Goal: Task Accomplishment & Management: Use online tool/utility

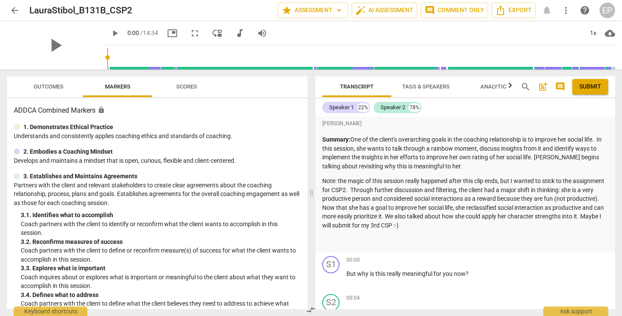
click at [13, 9] on span "arrow_back" at bounding box center [14, 10] width 10 height 10
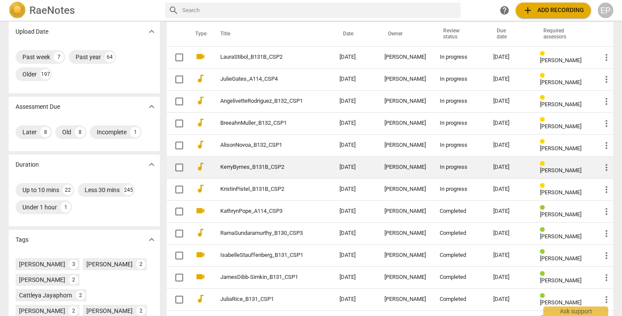
scroll to position [66, 0]
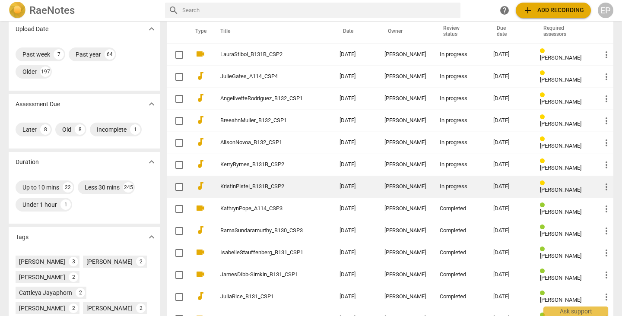
click at [399, 185] on div "[PERSON_NAME]" at bounding box center [404, 186] width 41 height 6
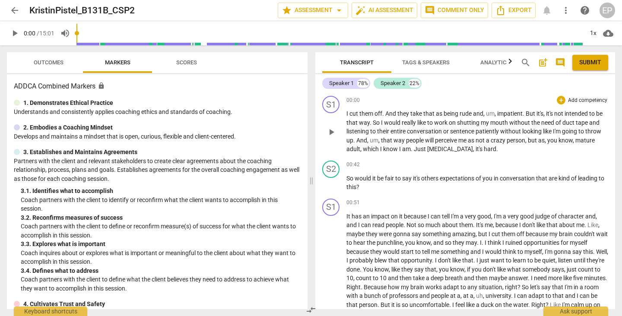
click at [329, 128] on span "play_arrow" at bounding box center [331, 132] width 10 height 10
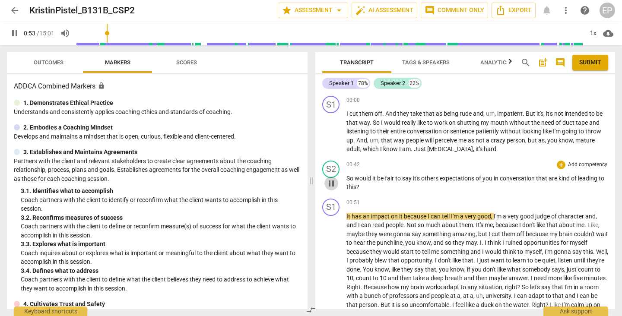
click at [331, 182] on span "pause" at bounding box center [331, 183] width 10 height 10
type input "54"
click at [557, 163] on div "+" at bounding box center [560, 165] width 9 height 9
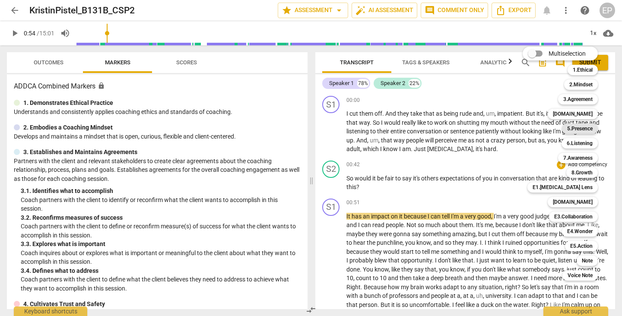
click at [587, 126] on b "5.Presence" at bounding box center [579, 128] width 25 height 10
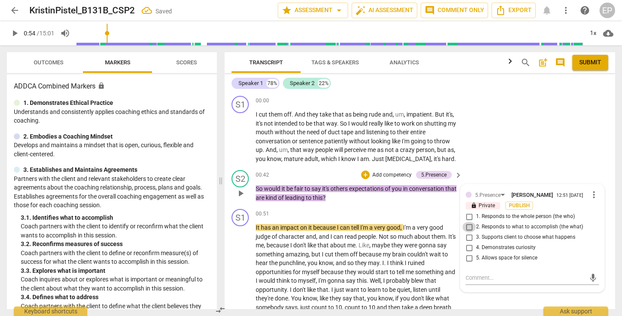
click at [467, 228] on input "2. Responds to what to accomplish (the what)" at bounding box center [469, 227] width 14 height 10
checkbox input "true"
click at [366, 172] on div "+" at bounding box center [365, 175] width 9 height 9
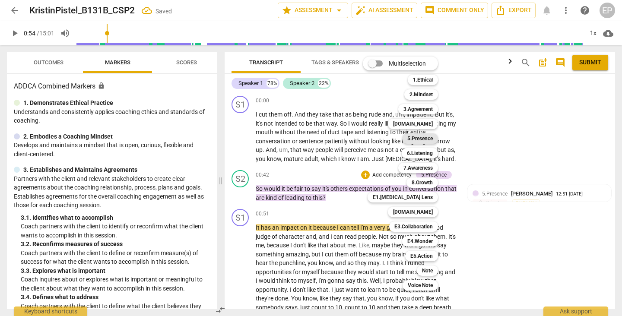
click at [429, 138] on b "5.Presence" at bounding box center [419, 138] width 25 height 10
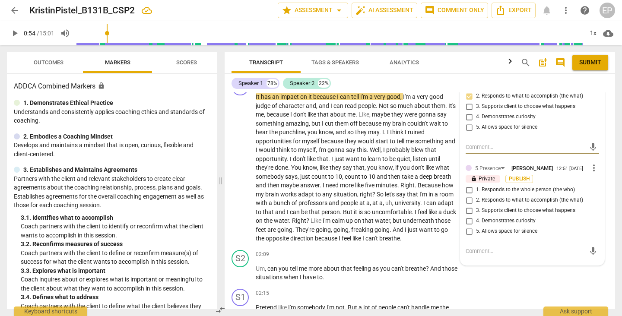
scroll to position [136, 0]
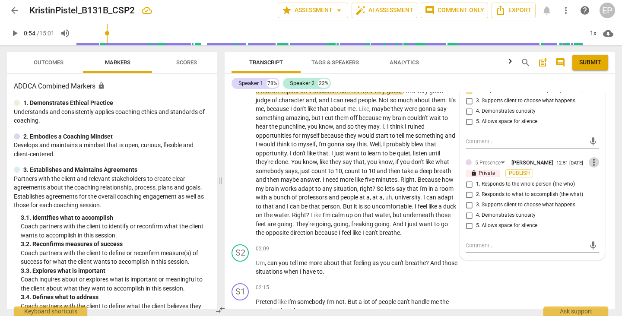
click at [590, 165] on span "more_vert" at bounding box center [593, 162] width 10 height 10
click at [591, 180] on li "Delete" at bounding box center [600, 181] width 30 height 16
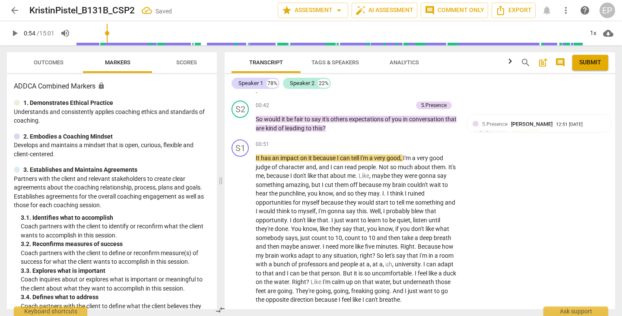
scroll to position [64, 0]
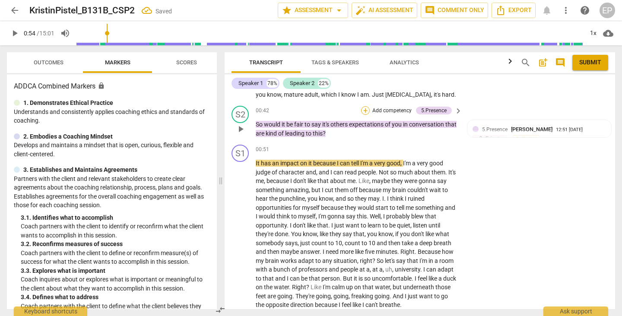
click at [363, 108] on div "+" at bounding box center [365, 110] width 9 height 9
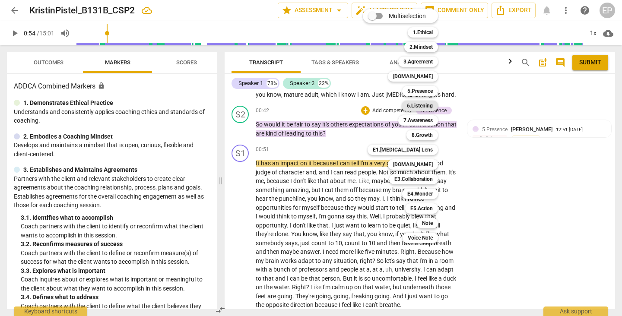
click at [421, 106] on b "6.Listening" at bounding box center [420, 106] width 26 height 10
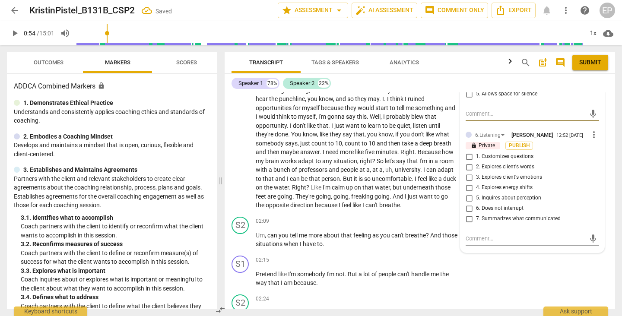
scroll to position [164, 0]
click at [467, 223] on input "7. Summarizes what communicated" at bounding box center [469, 218] width 14 height 10
checkbox input "true"
click at [466, 242] on textarea at bounding box center [525, 238] width 120 height 8
type textarea "C"
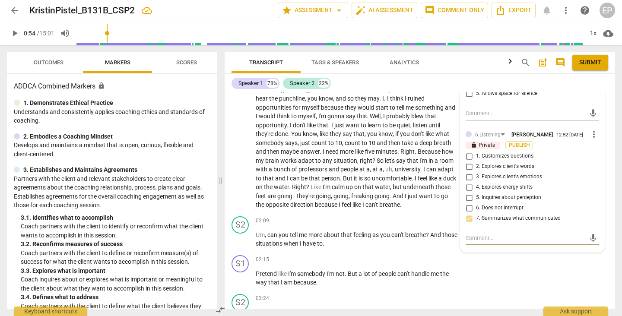
type textarea "C"
type textarea "Ca"
type textarea "Car"
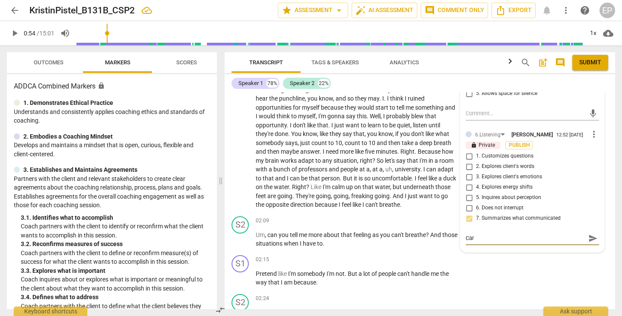
type textarea "Care"
type textarea "Caref"
type textarea "Carefu"
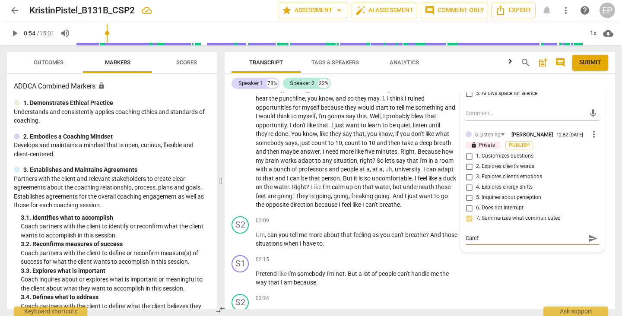
type textarea "Carefu"
type textarea "Careful"
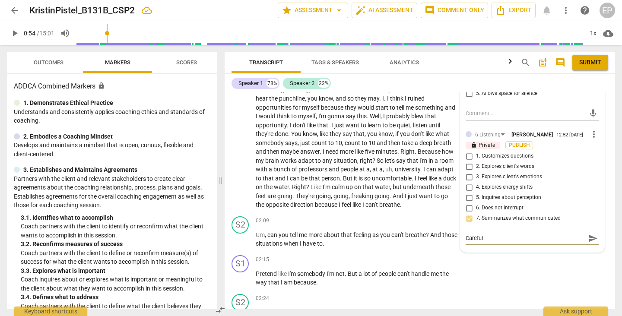
type textarea "Careful w"
type textarea "Careful wi"
type textarea "Careful wit"
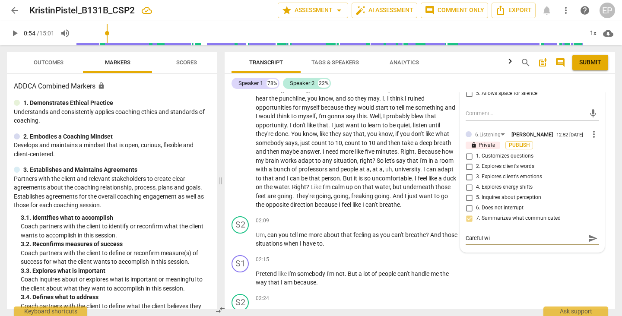
type textarea "Careful wit"
type textarea "Careful with"
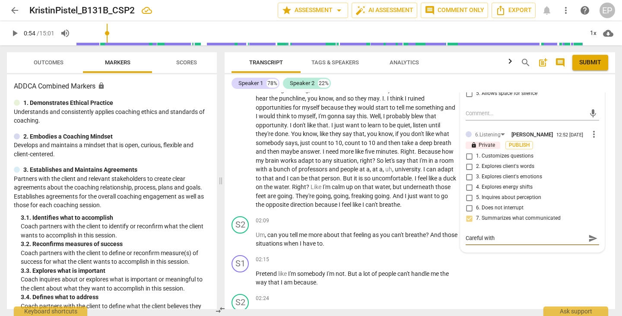
type textarea "Careful with c"
type textarea "Careful with cl"
type textarea "Careful with clo"
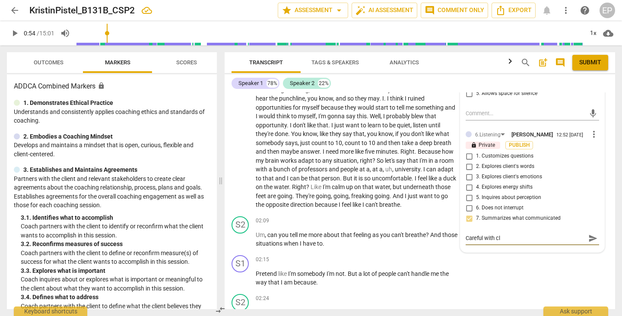
type textarea "Careful with clo"
type textarea "Careful with clos"
type textarea "Careful with close"
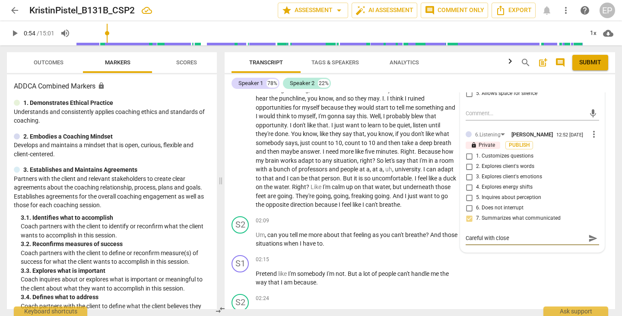
type textarea "Careful with closed"
type textarea "Careful with closed q"
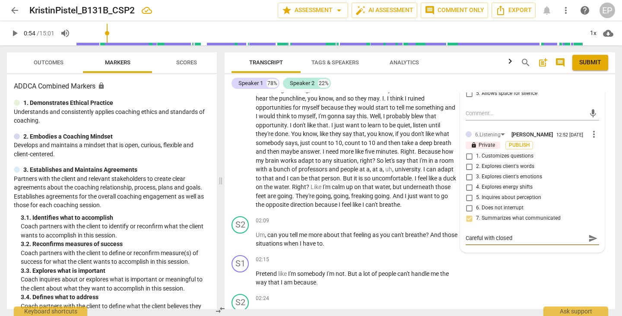
type textarea "Careful with closed q"
type textarea "Careful with closed qu"
type textarea "Careful with closed que"
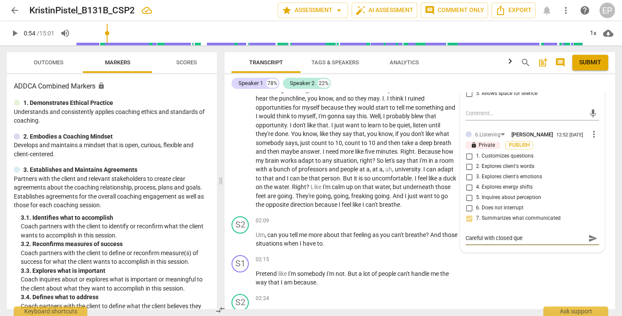
type textarea "Careful with closed ques"
type textarea "Careful with closed quest"
type textarea "Careful with closed questi"
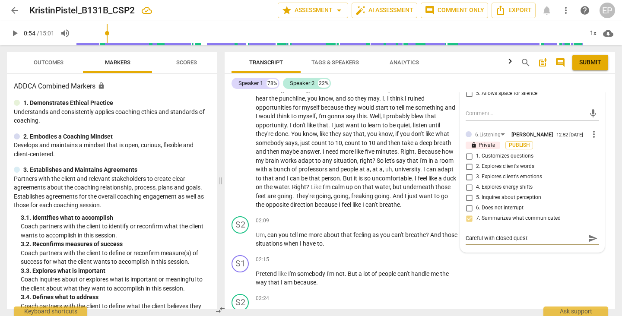
type textarea "Careful with closed questi"
type textarea "Careful with closed questio"
type textarea "Careful with closed question"
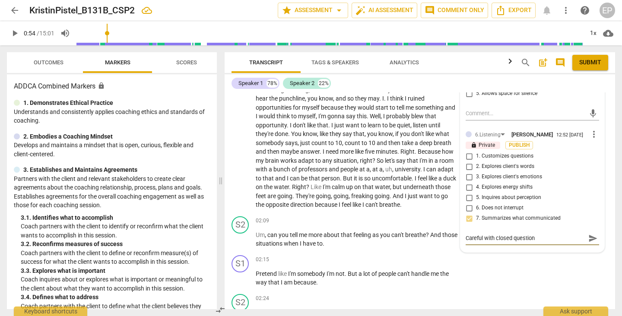
type textarea "Careful with closed question"
type textarea "Careful with closed question ("
type textarea "Careful with closed question (w"
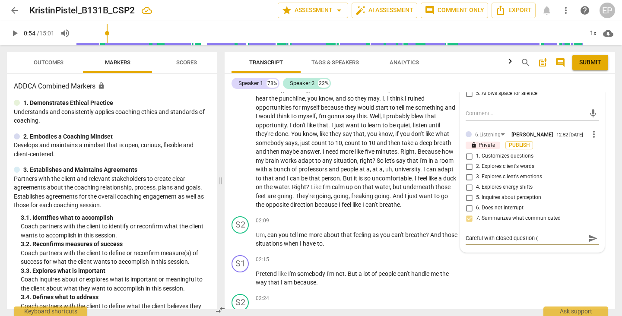
type textarea "Careful with closed question (w"
type textarea "Careful with closed question (wo"
type textarea "Careful with closed question (wou"
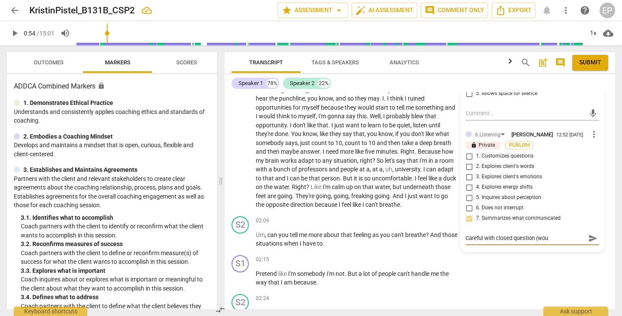
type textarea "Careful with closed question (woul"
type textarea "Careful with closed question (would"
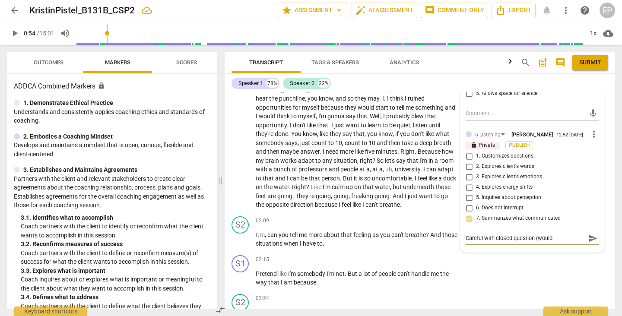
type textarea "Careful with closed question (would"
type textarea "Careful with closed question (would i"
type textarea "Careful with closed question (would it"
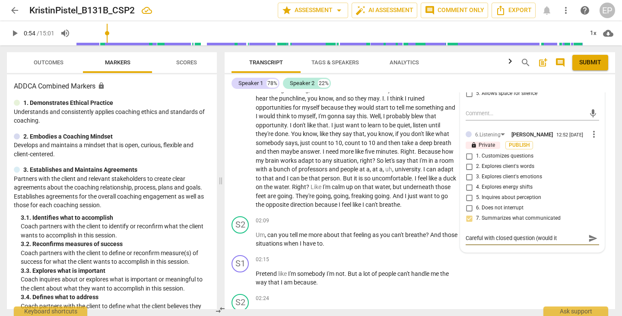
type textarea "Careful with closed question (would it"
type textarea "Careful with closed question (would it f"
type textarea "Careful with closed question (would it fa"
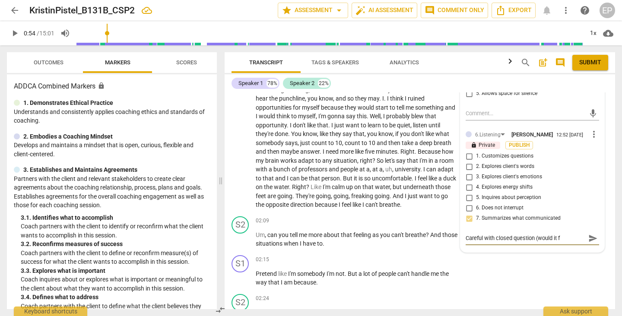
type textarea "Careful with closed question (would it fa"
type textarea "Careful with closed question (would it fai"
type textarea "Careful with closed question (would it fair"
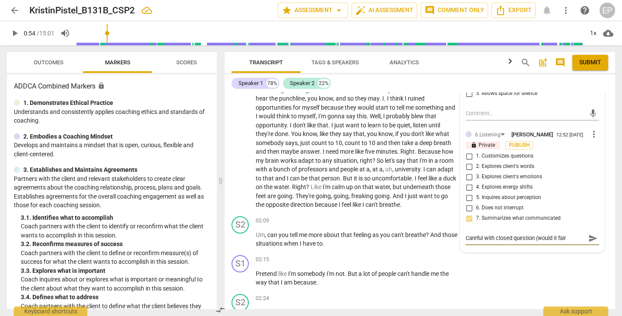
type textarea "Careful with closed question (would it fair"
type textarea "Careful with closed question (would it fair t"
type textarea "Careful with closed question (would it fair to"
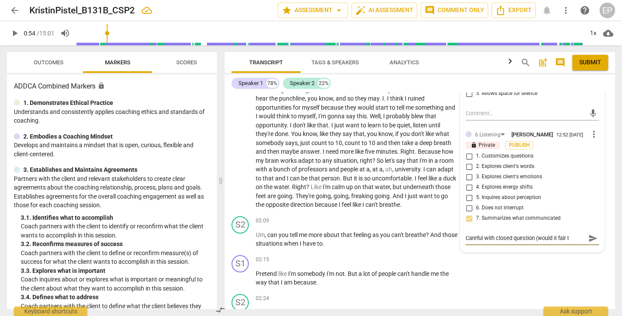
type textarea "Careful with closed question (would it fair to"
type textarea "Careful with closed question (would it fair to s"
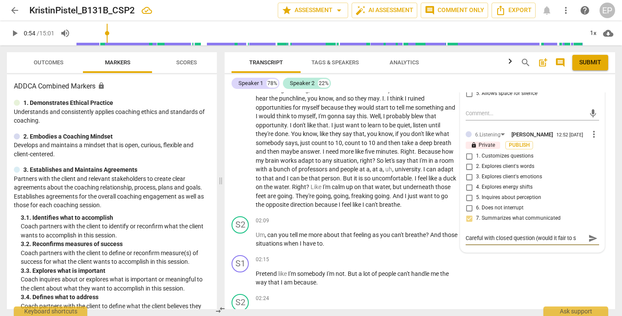
type textarea "Careful with closed question (would it fair to sa"
type textarea "Careful with closed question (would it fair to say"
type textarea "Careful with closed question (would it fair to sayl"
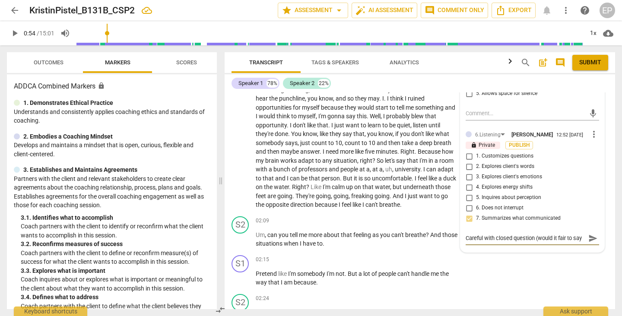
type textarea "Careful with closed question (would it fair to sayl"
type textarea "Careful with closed question (would it fair to say"
type textarea "Careful with closed question (would it fair to say)"
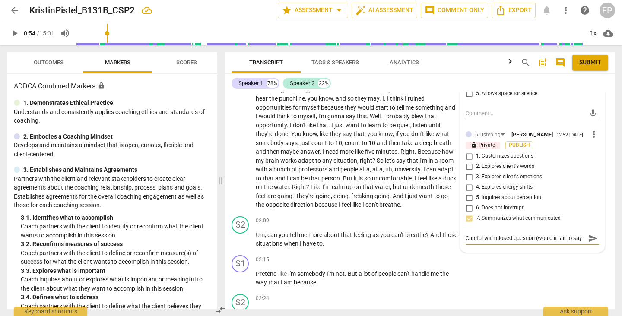
type textarea "Careful with closed question (would it fair to say)"
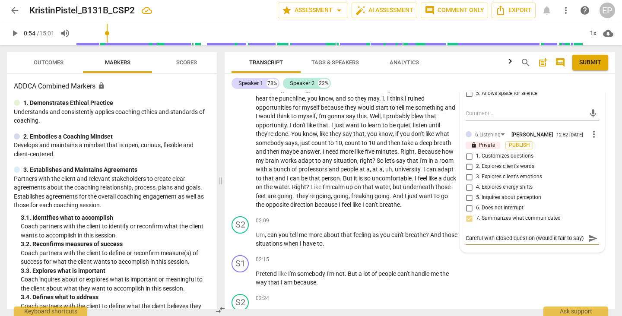
type textarea "Careful with closed question (would it fair to say) i"
type textarea "Careful with closed question (would it fair to say) in"
type textarea "Careful with closed question (would it fair to say) ins"
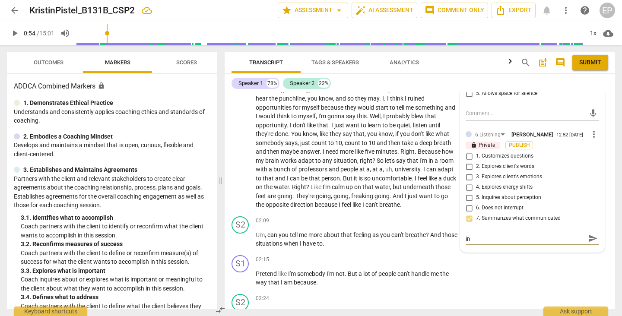
type textarea "Careful with closed question (would it fair to say) ins"
type textarea "Careful with closed question (would it fair to say) inst"
type textarea "Careful with closed question (would it fair to say) inste"
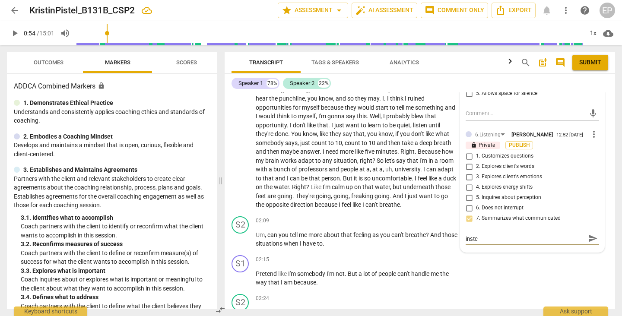
scroll to position [0, 0]
type textarea "Careful with closed question (would it fair to say) instea"
type textarea "Careful with closed question (would it fair to say) instead"
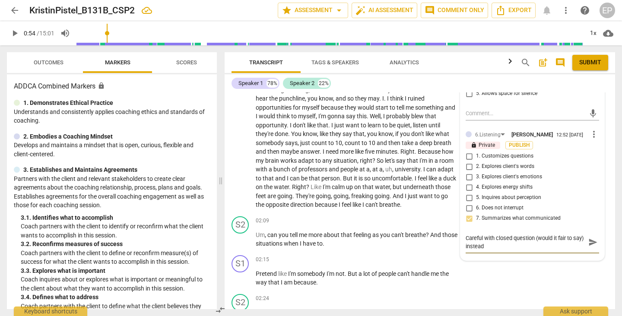
type textarea "Careful with closed question (would it fair to say) instead"
type textarea "Careful with closed question (would it fair to say) instead ("
type textarea "Careful with closed question (would it fair to say) instead (w"
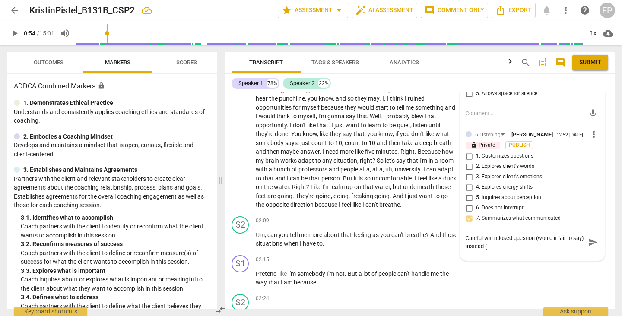
type textarea "Careful with closed question (would it fair to say) instead (w"
type textarea "Careful with closed question (would it fair to say) instead (wh"
type textarea "Careful with closed question (would it fair to say) instead (wha"
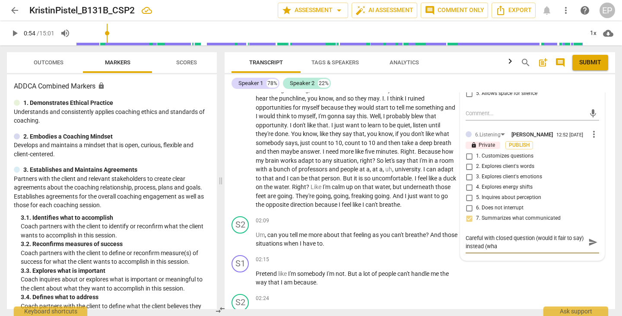
type textarea "Careful with closed question (would it fair to say) instead (what"
type textarea "Careful with closed question (would it fair to say) instead (what a"
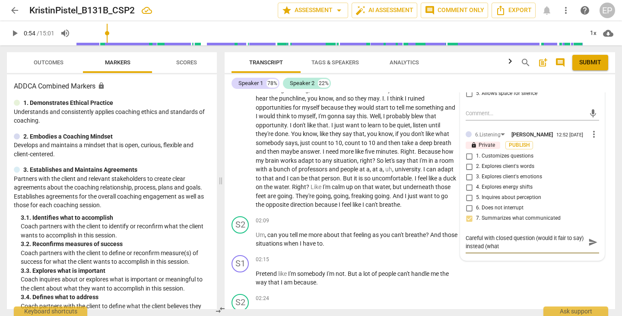
type textarea "Careful with closed question (would it fair to say) instead (what a"
type textarea "Careful with closed question (would it fair to say) instead (what ab"
type textarea "Careful with closed question (would it fair to say) instead (what abo"
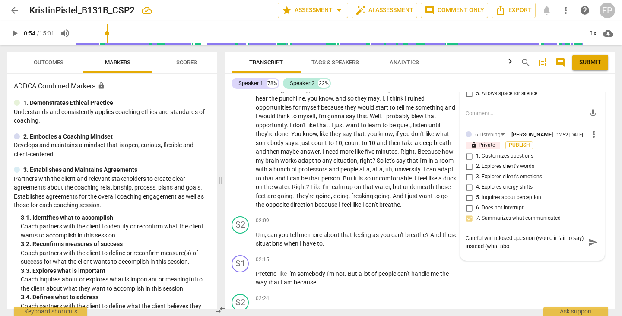
type textarea "Careful with closed question (would it fair to say) instead (what abou"
type textarea "Careful with closed question (would it fair to say) instead (what about"
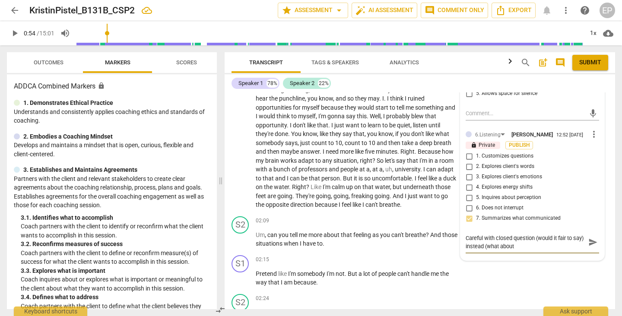
type textarea "Careful with closed question (would it fair to say) instead (what about"
type textarea "Careful with closed question (would it fair to say) instead (what about ."
type textarea "Careful with closed question (would it fair to say) instead (what about .."
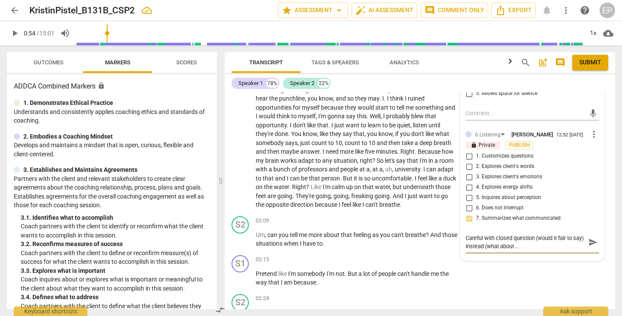
type textarea "Careful with closed question (would it fair to say) instead (what about ..."
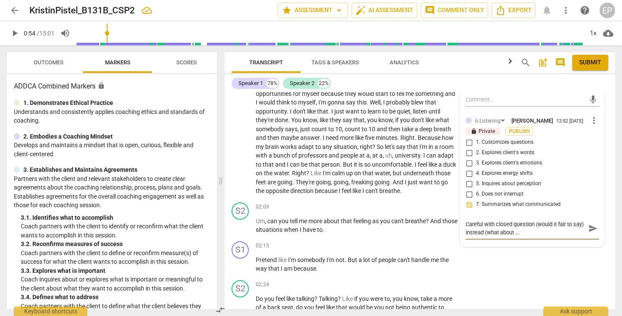
scroll to position [180, 0]
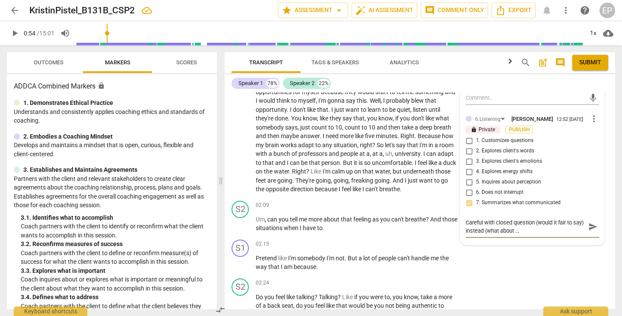
type textarea "Careful with closed question (would it fair to say) instead (what about ... i"
type textarea "Careful with closed question (would it fair to say) instead (what about ... im"
type textarea "Careful with closed question (would it fair to say) instead (what about ... imp"
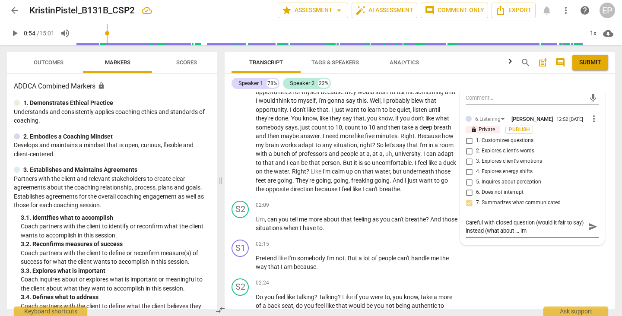
type textarea "Careful with closed question (would it fair to say) instead (what about ... imp"
type textarea "Careful with closed question (would it fair to say) instead (what about ... impa"
type textarea "Careful with closed question (would it fair to say) instead (what about ... imp…"
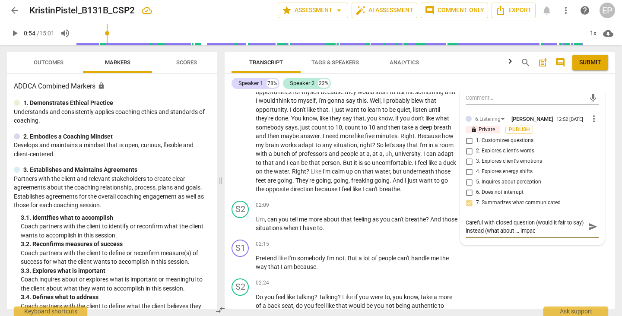
type textarea "Careful with closed question (would it fair to say) instead (what about ... imp…"
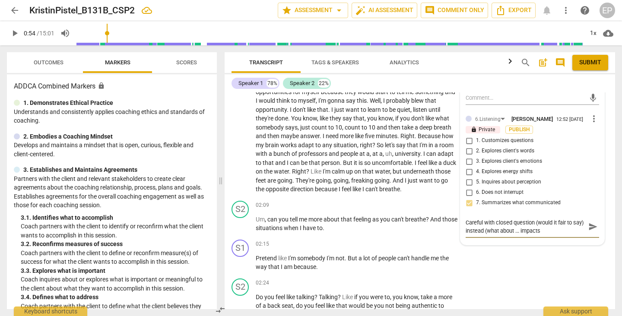
type textarea "Careful with closed question (would it fair to say) instead (what about ... imp…"
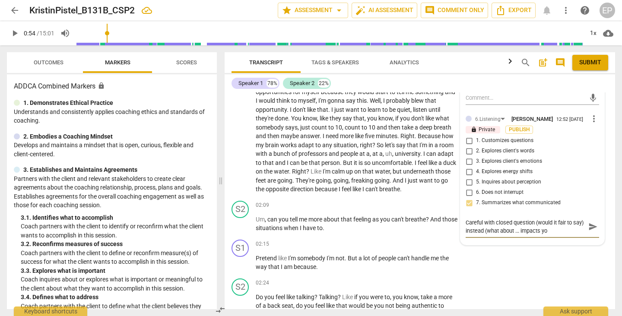
type textarea "Careful with closed question (would it fair to say) instead (what about ... imp…"
click at [495, 234] on textarea "Careful with closed question (would it fair to say) instead (what about ... imp…" at bounding box center [525, 226] width 120 height 16
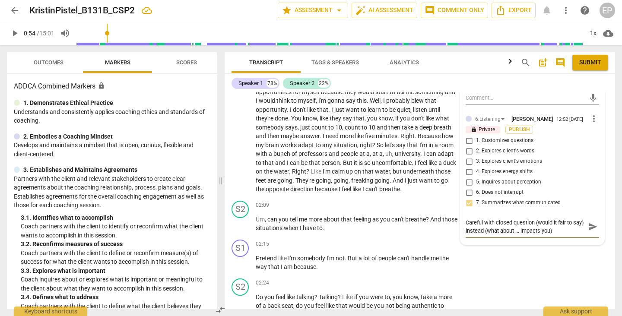
type textarea "Careful with closed question (would it fair to say) instead, (what about ... im…"
type textarea "Careful with closed question (would it fair to say) instead, f (what about ... …"
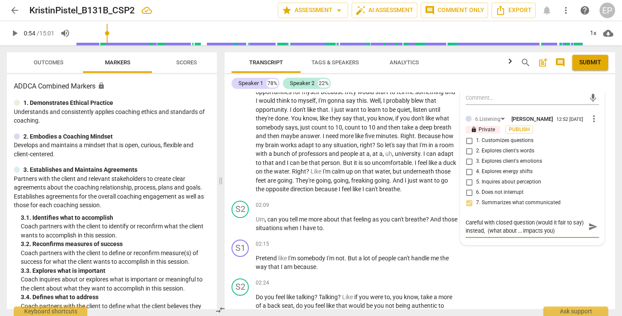
type textarea "Careful with closed question (would it fair to say) instead, f (what about ... …"
type textarea "Careful with closed question (would it fair to say) instead, fo (what about ...…"
type textarea "Careful with closed question (would it fair to say) instead, for (what about ..…"
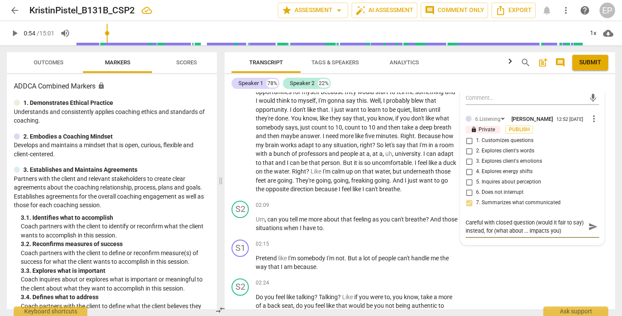
type textarea "Careful with closed question (would it fair to say) instead, for (what about ..…"
type textarea "Careful with closed question (would it fair to say) instead, for e (what about …"
type textarea "Careful with closed question (would it fair to say) instead, for ex (what about…"
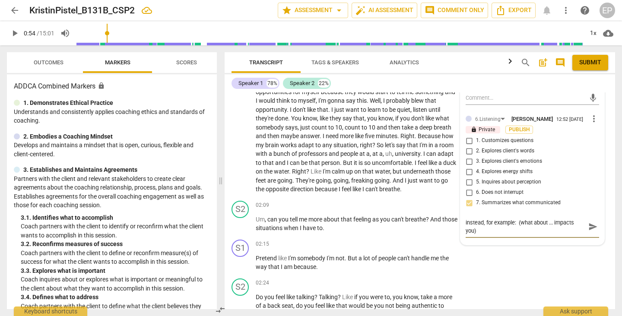
scroll to position [8, 0]
click at [499, 233] on textarea "Careful with closed question (would it fair to say) instead, for example: (what…" at bounding box center [525, 226] width 120 height 16
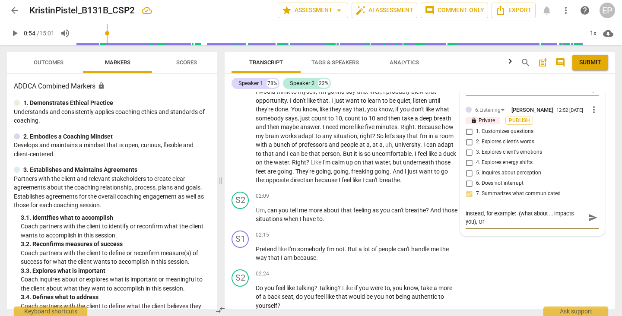
drag, startPoint x: 465, startPoint y: 215, endPoint x: 534, endPoint y: 237, distance: 73.4
click at [534, 236] on div "5.Presence [PERSON_NAME] 12:51 [DATE] more_vert lock Private Publish 1. Respond…" at bounding box center [532, 115] width 144 height 240
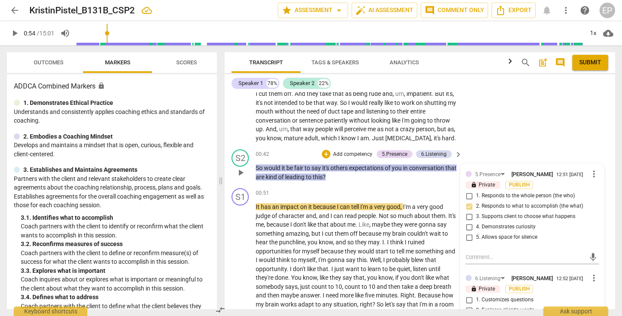
scroll to position [0, 0]
click at [325, 152] on div "+" at bounding box center [326, 154] width 9 height 9
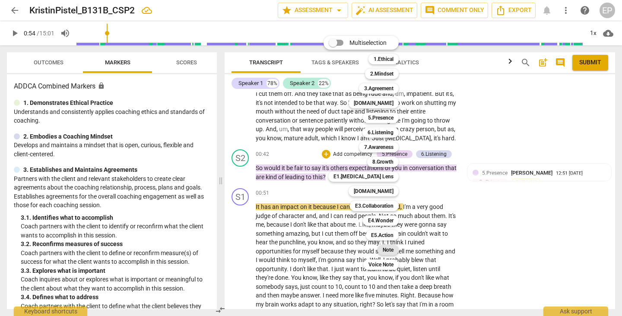
click at [389, 248] on b "Note" at bounding box center [387, 250] width 11 height 10
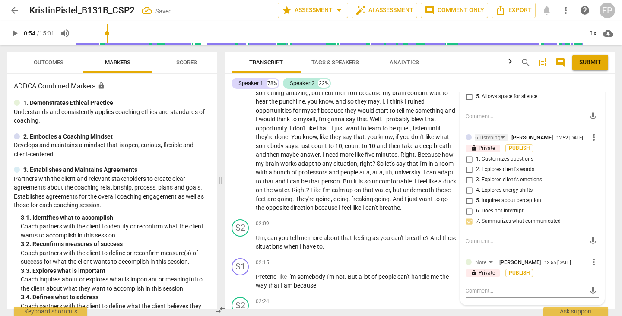
scroll to position [230, 0]
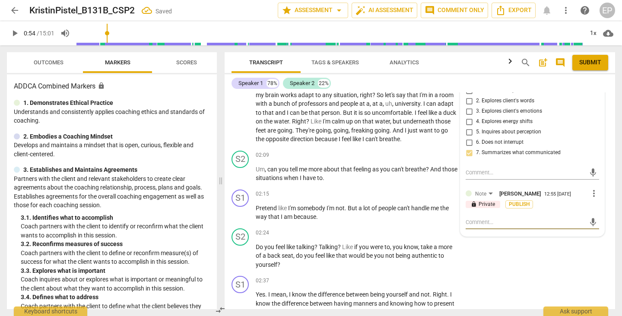
click at [471, 224] on textarea at bounding box center [525, 222] width 120 height 8
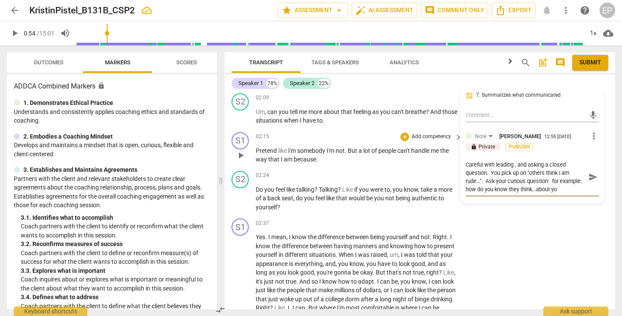
scroll to position [7, 0]
paste textarea "Careful with closed question (would it fair to say) instead, for example: (what…"
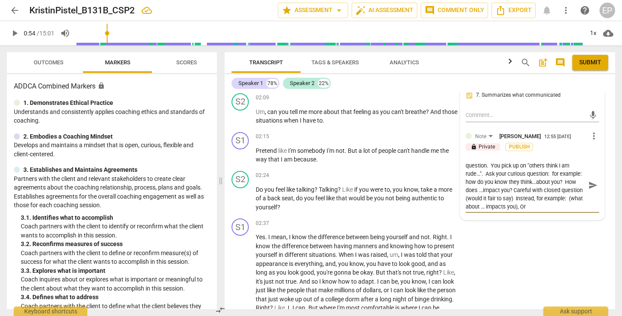
scroll to position [8, 0]
drag, startPoint x: 540, startPoint y: 193, endPoint x: 577, endPoint y: 217, distance: 44.5
click at [576, 215] on div "Careful with leading , and asking a closed question. You pick up on "others thi…" at bounding box center [531, 185] width 133 height 60
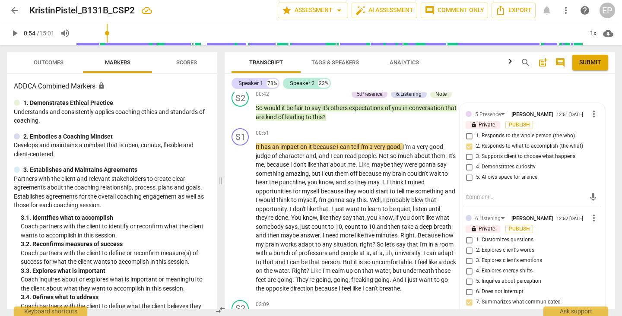
scroll to position [83, 0]
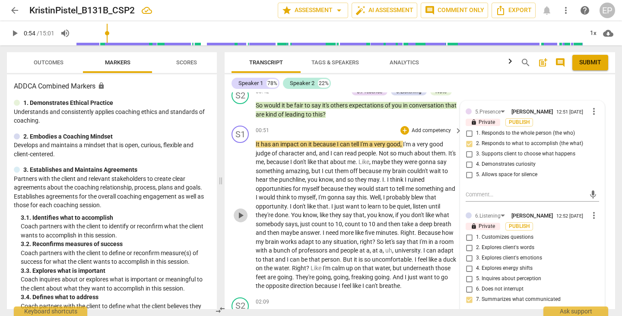
click at [239, 212] on span "play_arrow" at bounding box center [240, 215] width 10 height 10
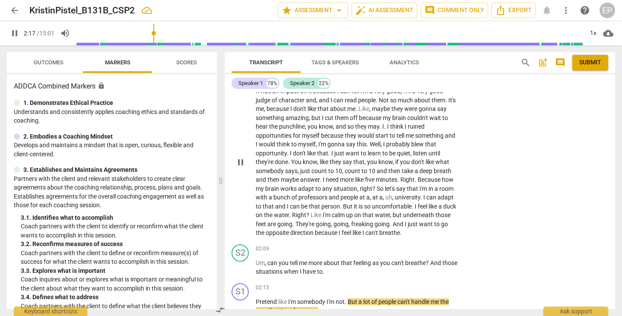
scroll to position [143, 0]
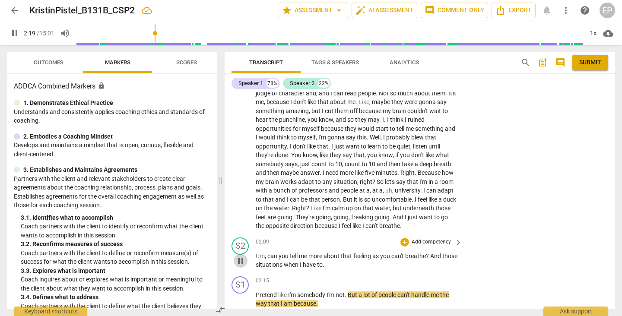
click at [240, 256] on span "pause" at bounding box center [240, 261] width 10 height 10
click at [400, 238] on div "+" at bounding box center [404, 242] width 9 height 9
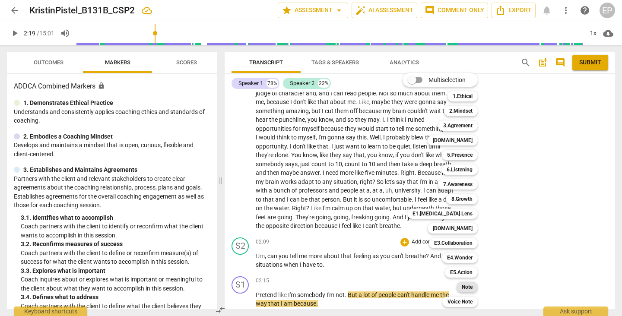
click at [471, 282] on b "Note" at bounding box center [466, 287] width 11 height 10
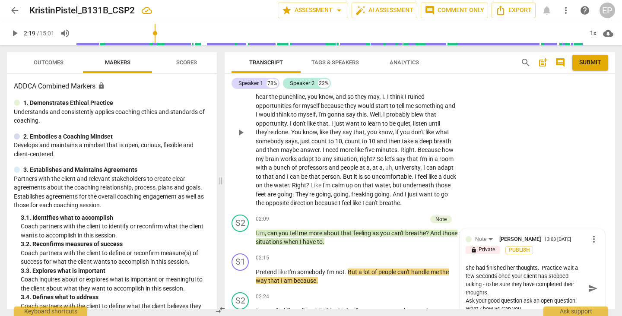
scroll to position [173, 0]
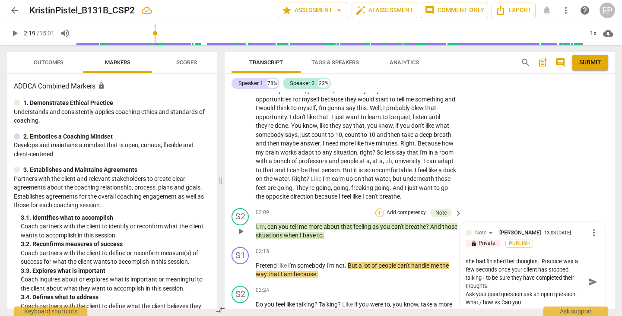
click at [377, 209] on div "+" at bounding box center [379, 213] width 9 height 9
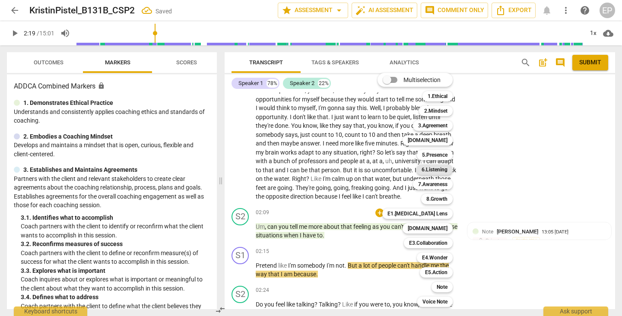
click at [443, 169] on b "6.Listening" at bounding box center [434, 169] width 26 height 10
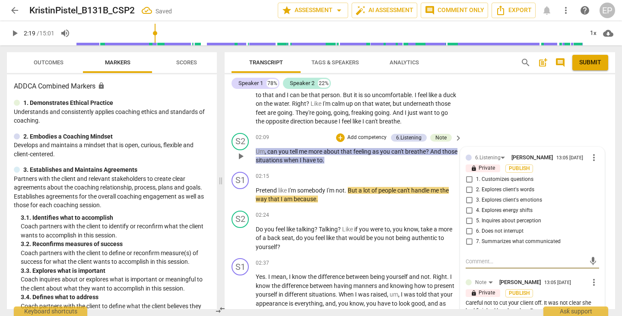
scroll to position [246, 0]
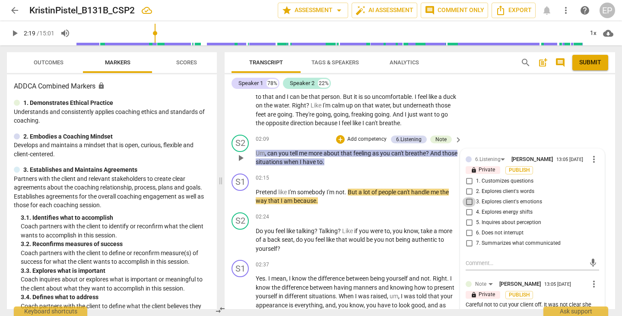
click at [469, 199] on input "3. Explores client's emotions" at bounding box center [469, 202] width 14 height 10
click at [338, 135] on div "+" at bounding box center [340, 139] width 9 height 9
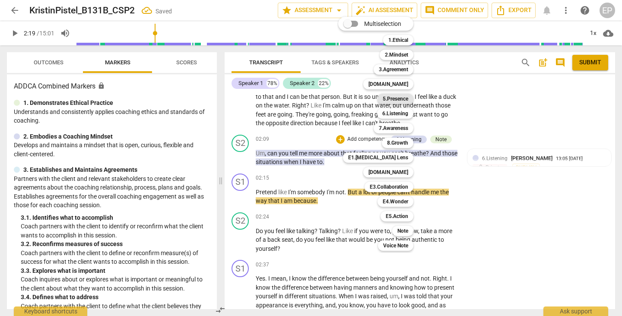
click at [396, 95] on b "5.Presence" at bounding box center [394, 99] width 25 height 10
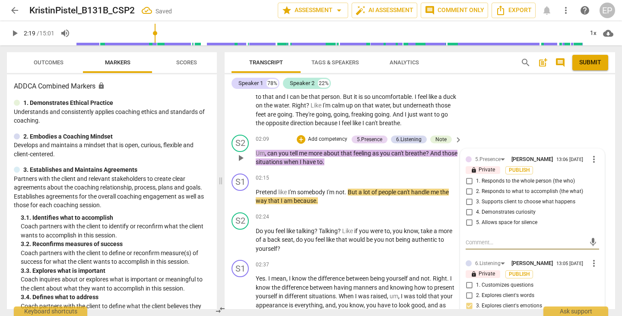
click at [467, 187] on input "2. Responds to what to accomplish (the what)" at bounding box center [469, 191] width 14 height 10
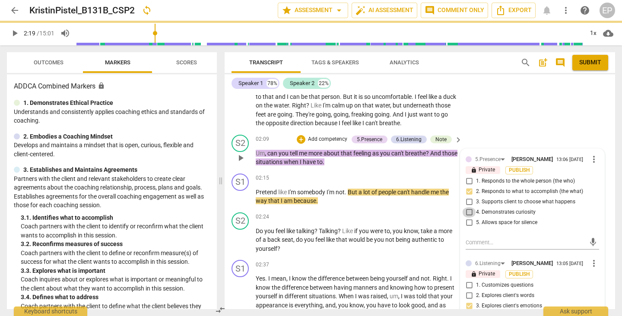
click at [467, 209] on input "4. Demonstrates curiosity" at bounding box center [469, 212] width 14 height 10
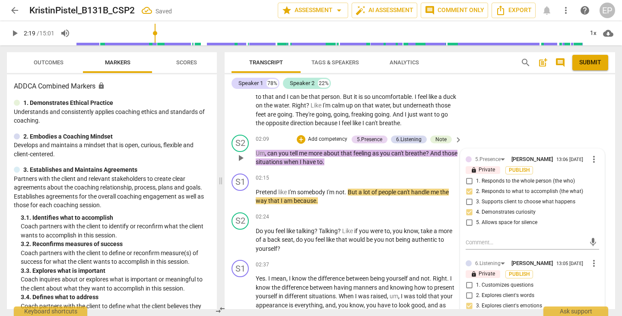
scroll to position [289, 0]
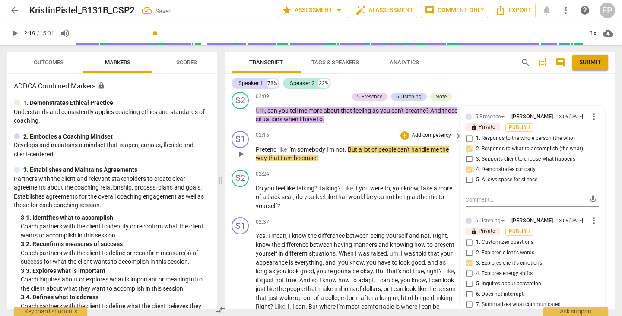
click at [240, 149] on span "play_arrow" at bounding box center [240, 154] width 10 height 10
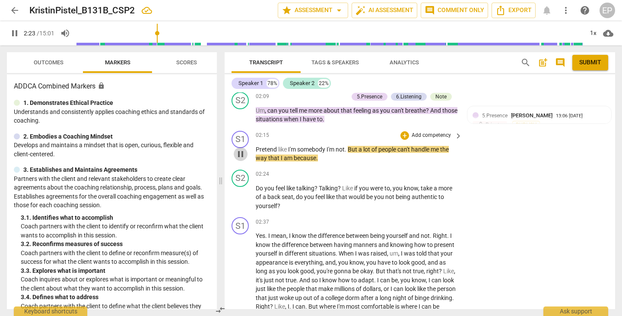
click at [240, 149] on span "pause" at bounding box center [240, 154] width 10 height 10
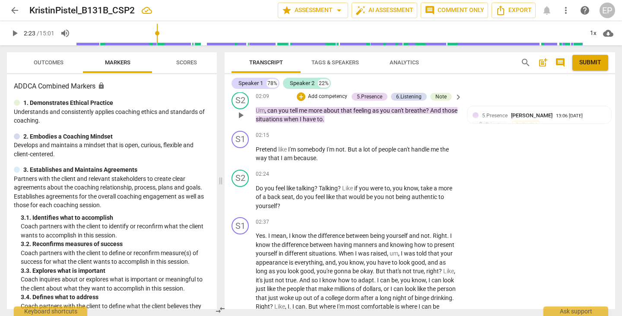
click at [240, 110] on span "play_arrow" at bounding box center [240, 115] width 10 height 10
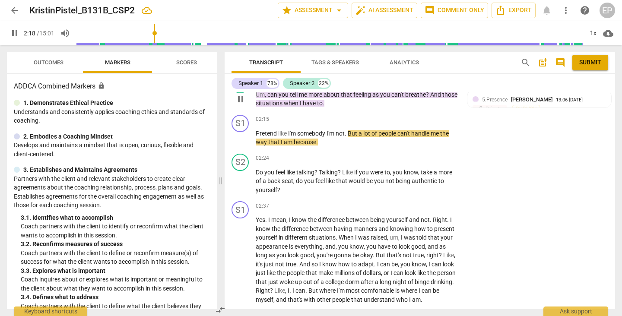
scroll to position [306, 0]
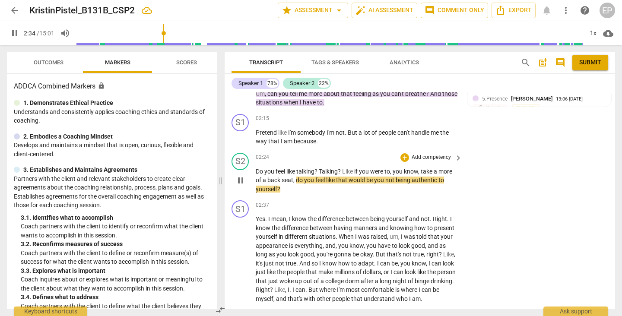
click at [240, 175] on span "pause" at bounding box center [240, 180] width 10 height 10
click at [401, 153] on div "+" at bounding box center [404, 157] width 9 height 9
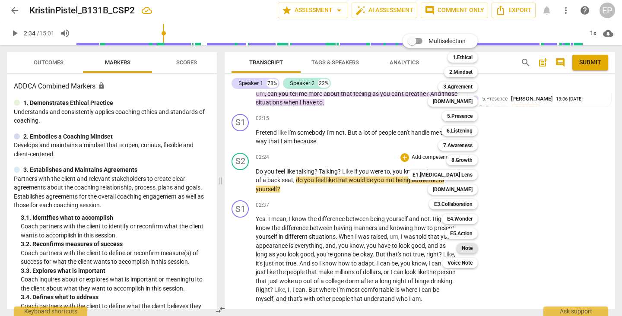
click at [470, 244] on b "Note" at bounding box center [466, 248] width 11 height 10
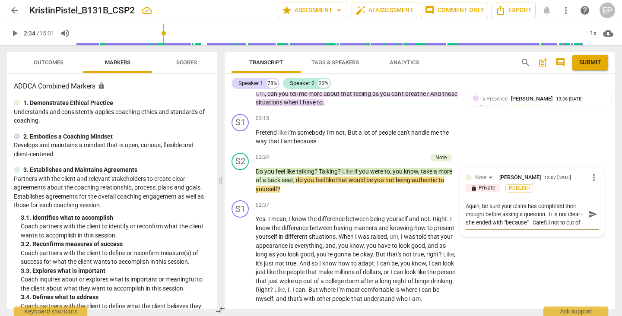
scroll to position [7, 0]
click at [344, 153] on div "02:24 + Add competency Note keyboard_arrow_right" at bounding box center [359, 157] width 207 height 9
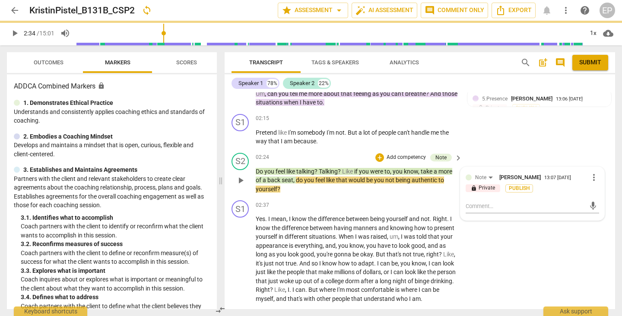
scroll to position [0, 0]
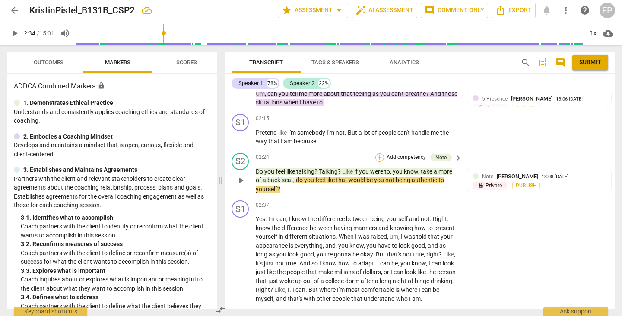
click at [375, 153] on div "+" at bounding box center [379, 157] width 9 height 9
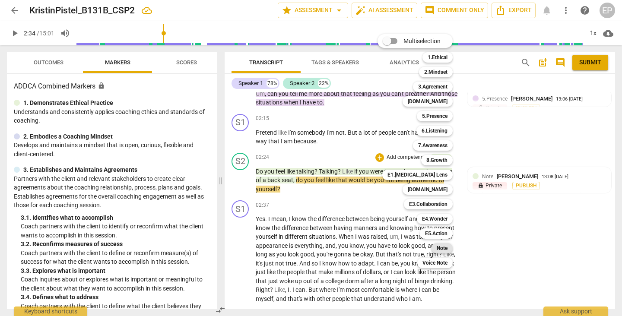
click at [444, 247] on b "Note" at bounding box center [441, 248] width 11 height 10
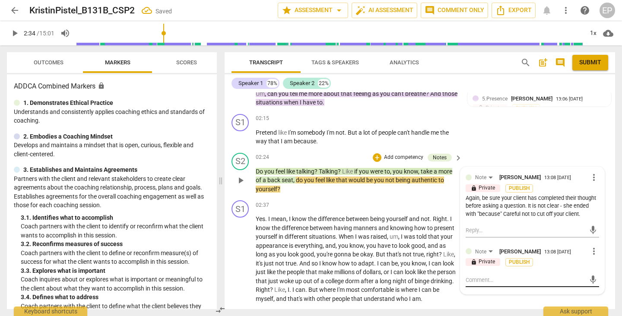
click at [473, 273] on div "mic" at bounding box center [531, 280] width 133 height 14
click at [468, 276] on textarea at bounding box center [525, 280] width 120 height 8
click at [559, 282] on textarea "Carefu not to lead. Ask an open question vs offering ways she might be feeling?" at bounding box center [525, 284] width 120 height 16
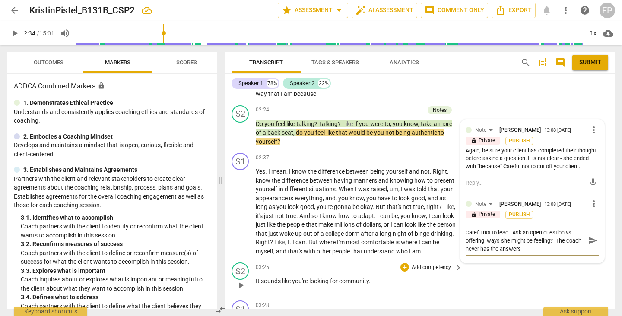
scroll to position [346, 0]
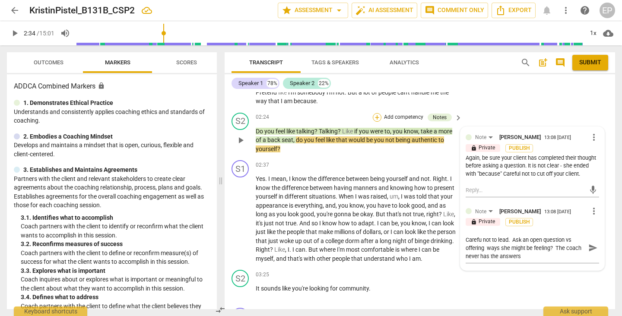
click at [376, 113] on div "+" at bounding box center [377, 117] width 9 height 9
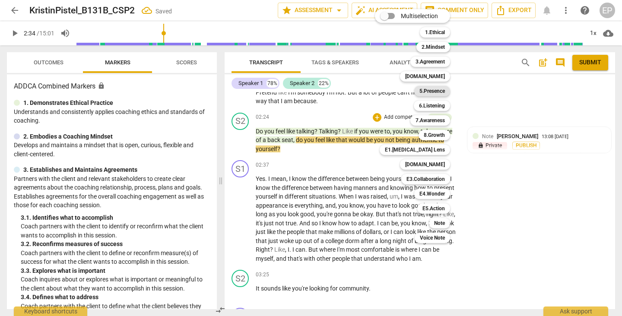
click at [432, 89] on b "5.Presence" at bounding box center [431, 91] width 25 height 10
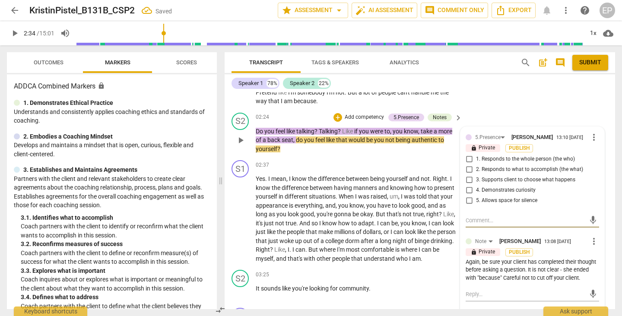
click at [468, 165] on input "2. Responds to what to accomplish (the what)" at bounding box center [469, 169] width 14 height 10
click at [237, 214] on span "play_arrow" at bounding box center [240, 219] width 10 height 10
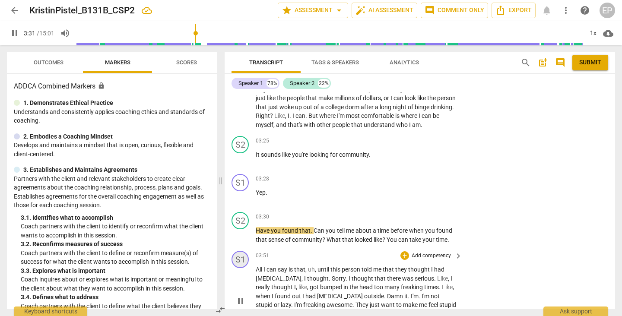
scroll to position [481, 0]
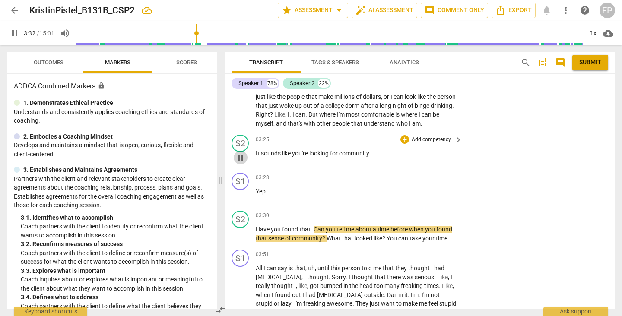
click at [241, 152] on span "pause" at bounding box center [240, 157] width 10 height 10
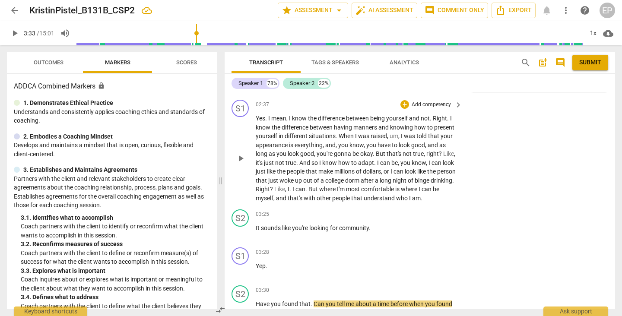
scroll to position [413, 0]
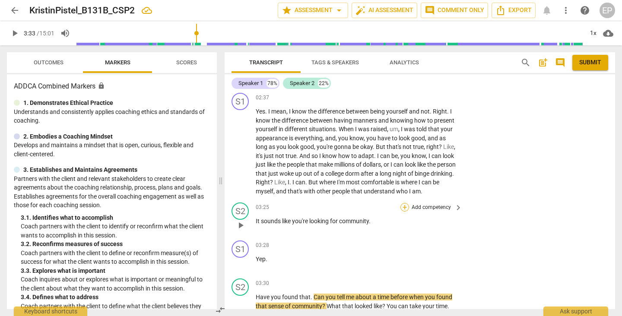
click at [402, 203] on div "+" at bounding box center [404, 207] width 9 height 9
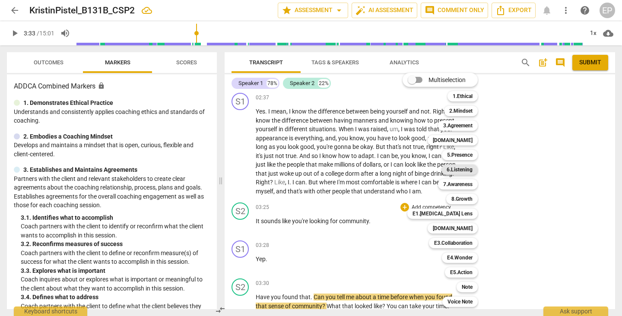
click at [466, 165] on b "6.Listening" at bounding box center [459, 169] width 26 height 10
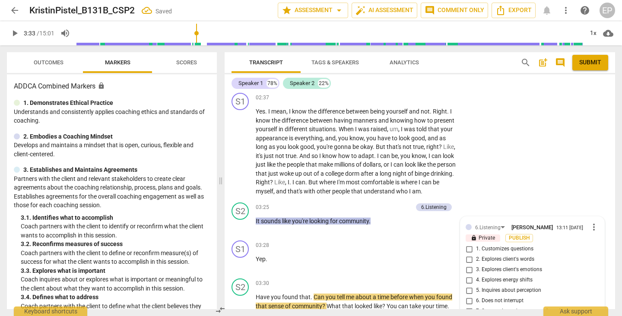
scroll to position [537, 0]
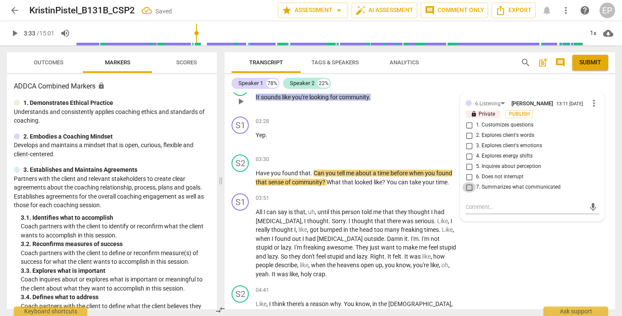
click at [466, 182] on input "7. Summarizes what communicated" at bounding box center [469, 187] width 14 height 10
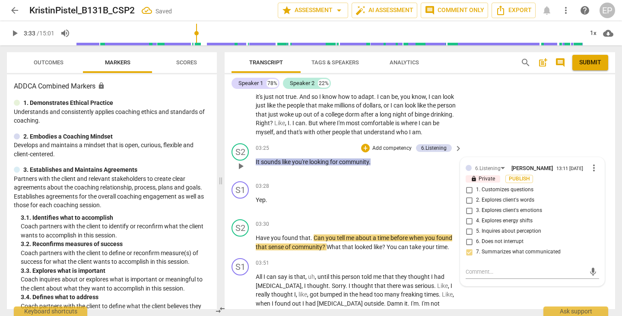
scroll to position [472, 0]
click at [362, 144] on div "+" at bounding box center [365, 148] width 9 height 9
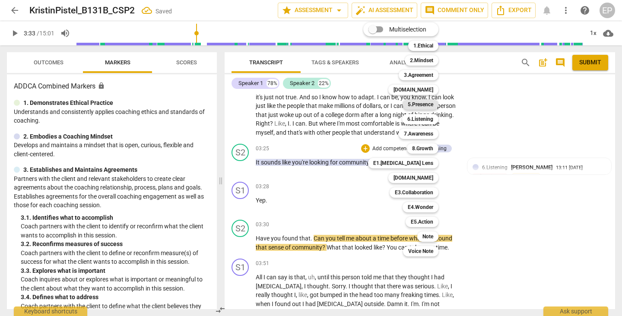
click at [425, 101] on b "5.Presence" at bounding box center [420, 104] width 25 height 10
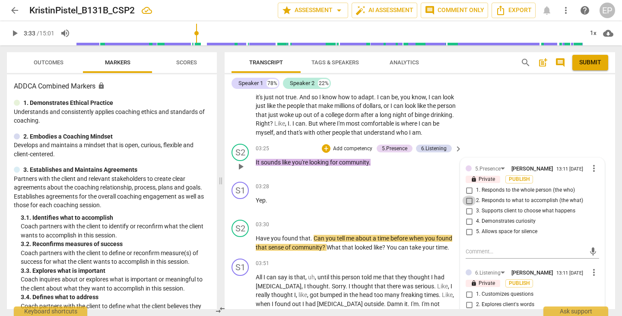
click at [466, 196] on input "2. Responds to what to accomplish (the what)" at bounding box center [469, 201] width 14 height 10
click at [323, 144] on div "+" at bounding box center [326, 148] width 9 height 9
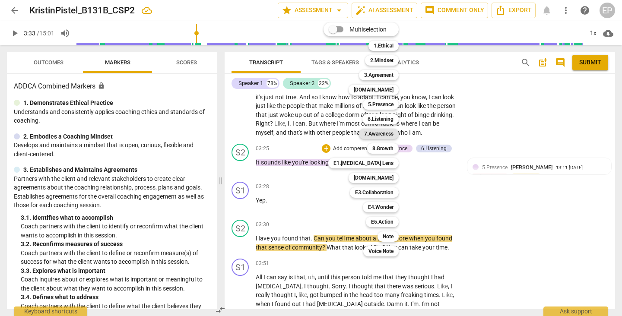
click at [379, 131] on b "7.Awareness" at bounding box center [378, 134] width 29 height 10
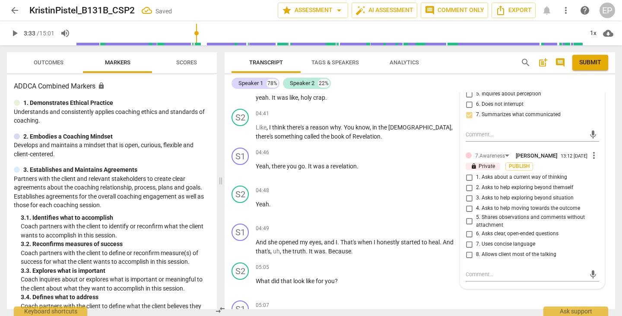
scroll to position [714, 0]
click at [466, 219] on input "5. Shares observations and comments without attachment" at bounding box center [469, 220] width 14 height 10
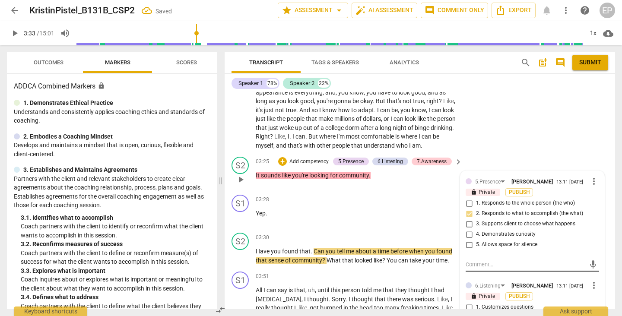
scroll to position [458, 0]
click at [240, 175] on span "play_arrow" at bounding box center [240, 180] width 10 height 10
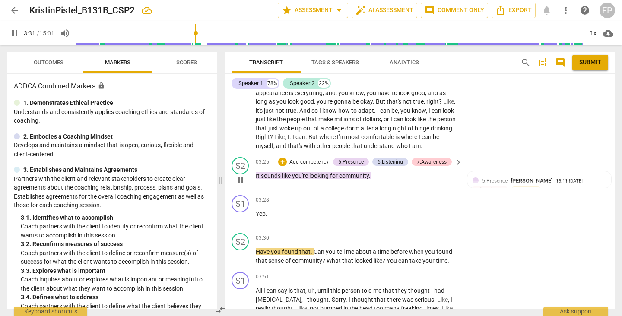
click at [240, 175] on span "pause" at bounding box center [240, 180] width 10 height 10
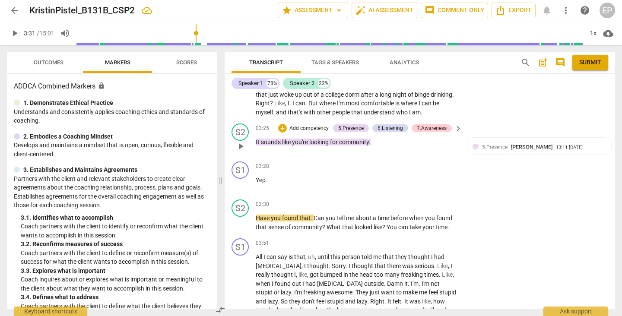
scroll to position [495, 0]
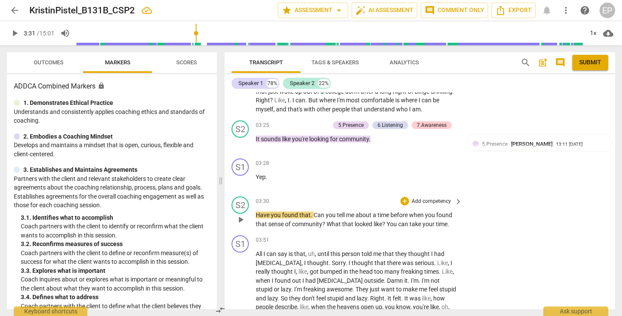
click at [236, 215] on span "play_arrow" at bounding box center [240, 220] width 10 height 10
click at [238, 215] on span "pause" at bounding box center [240, 220] width 10 height 10
click at [401, 197] on div "+" at bounding box center [404, 201] width 9 height 9
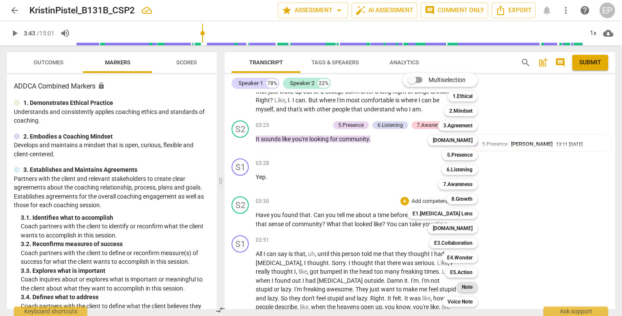
click at [468, 285] on b "Note" at bounding box center [466, 287] width 11 height 10
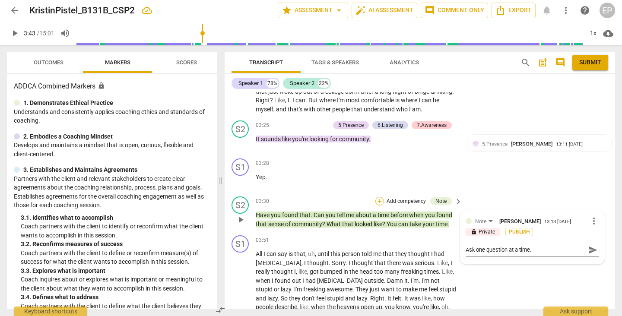
click at [379, 197] on div "+" at bounding box center [379, 201] width 9 height 9
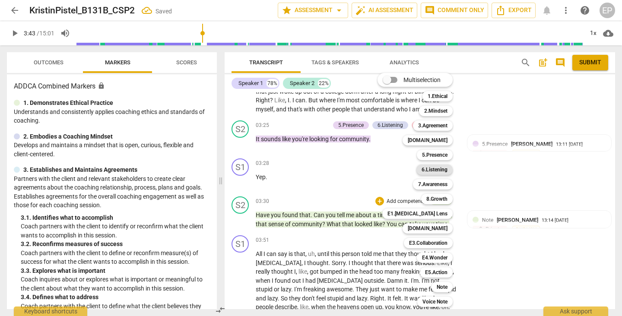
click at [441, 172] on b "6.Listening" at bounding box center [434, 169] width 26 height 10
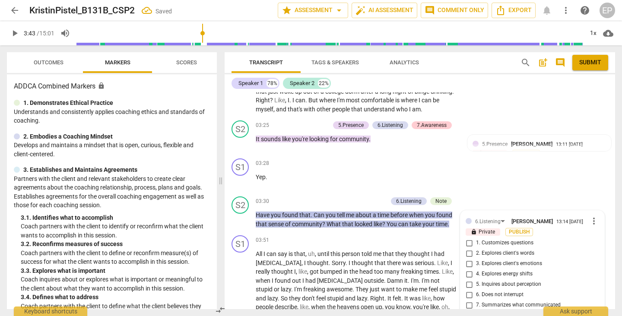
scroll to position [613, 0]
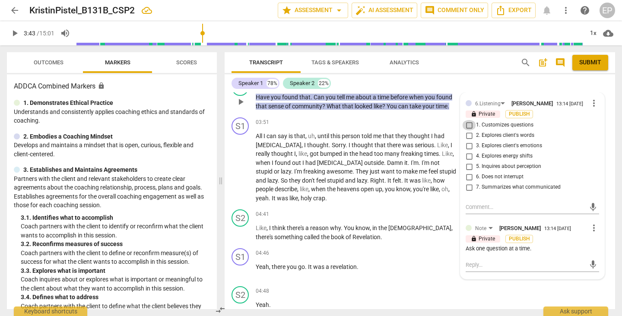
click at [467, 120] on input "1. Customizes questions" at bounding box center [469, 125] width 14 height 10
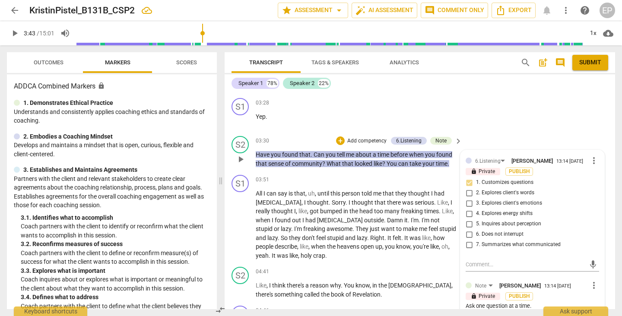
scroll to position [540, 0]
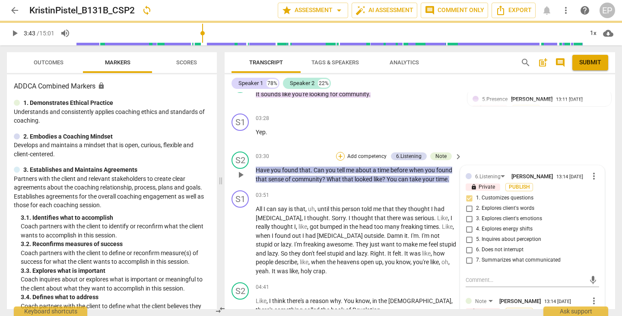
click at [339, 152] on div "+" at bounding box center [340, 156] width 9 height 9
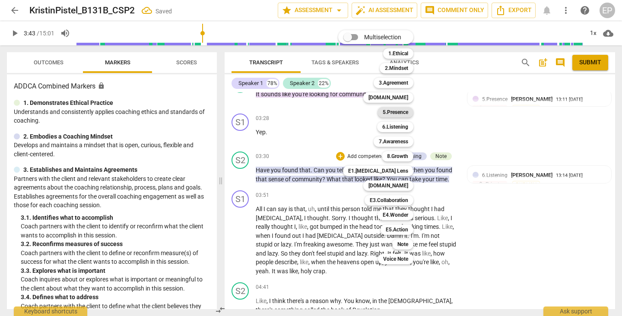
click at [398, 111] on b "5.Presence" at bounding box center [394, 112] width 25 height 10
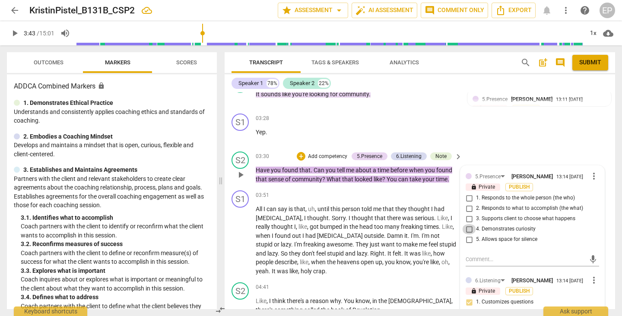
click at [466, 224] on input "4. Demonstrates curiosity" at bounding box center [469, 229] width 14 height 10
click at [467, 203] on input "2. Responds to what to accomplish (the what)" at bounding box center [469, 208] width 14 height 10
click at [299, 152] on div "+" at bounding box center [301, 156] width 9 height 9
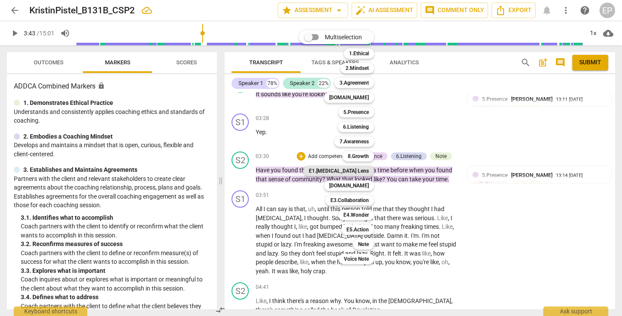
click at [353, 171] on b "E1.[MEDICAL_DATA] Lens" at bounding box center [339, 171] width 60 height 10
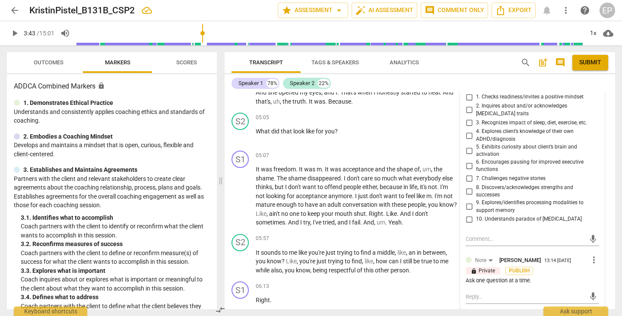
scroll to position [873, 0]
click at [467, 186] on input "8. Discovers/acknowledges strengths and successes" at bounding box center [469, 191] width 14 height 10
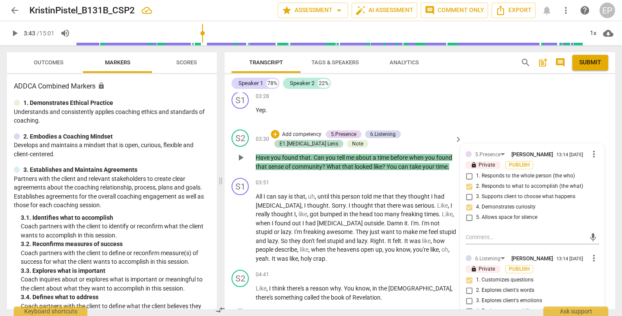
scroll to position [563, 0]
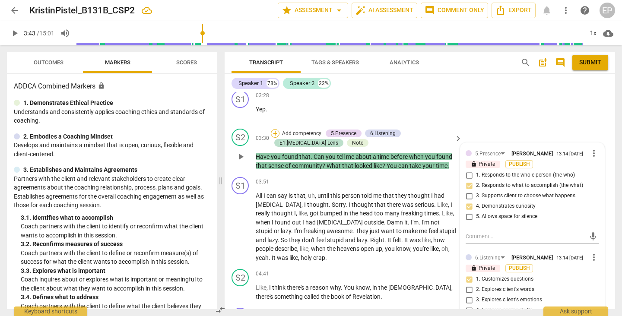
click at [275, 129] on div "+" at bounding box center [275, 133] width 9 height 9
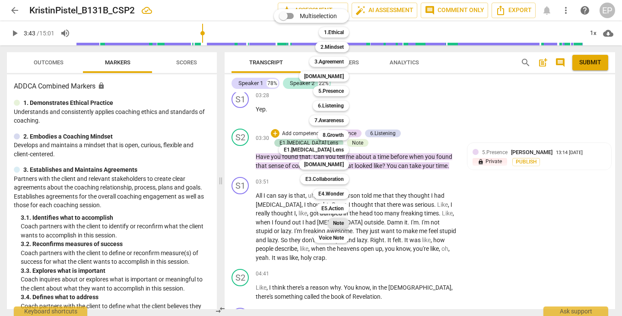
click at [344, 220] on b "Note" at bounding box center [338, 223] width 11 height 10
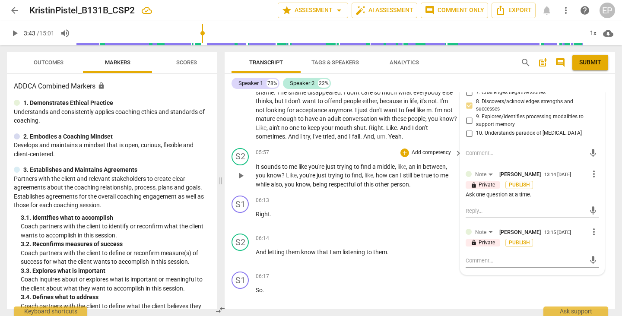
scroll to position [960, 0]
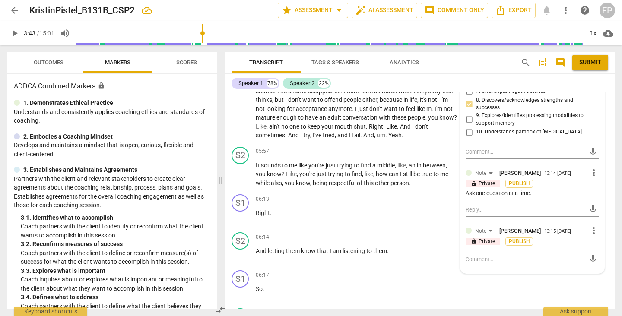
click at [590, 225] on span "more_vert" at bounding box center [593, 230] width 10 height 10
click at [594, 239] on li "Delete" at bounding box center [600, 235] width 30 height 16
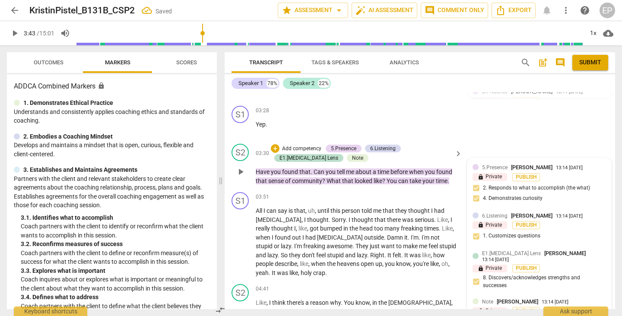
scroll to position [566, 0]
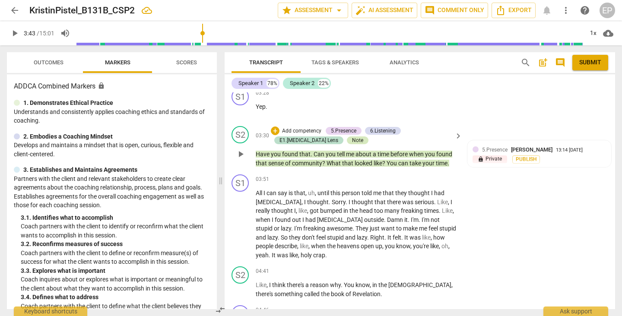
click at [352, 136] on div "Note" at bounding box center [357, 140] width 11 height 8
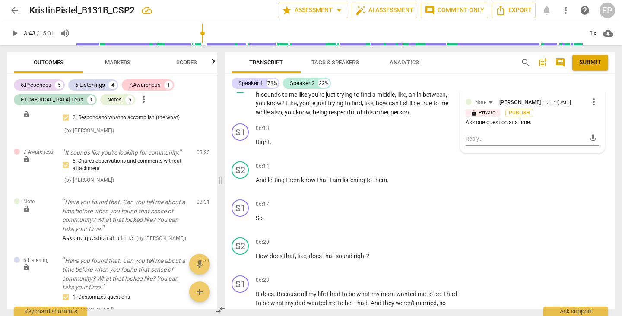
scroll to position [989, 0]
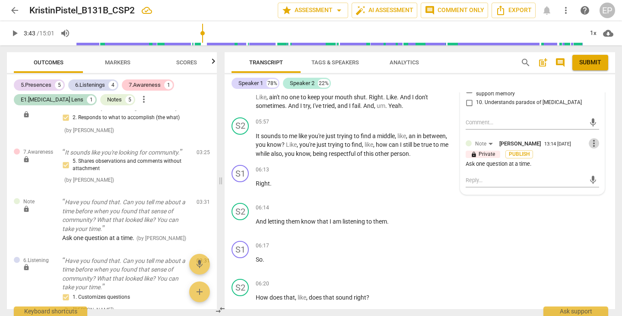
click at [590, 138] on span "more_vert" at bounding box center [593, 143] width 10 height 10
click at [590, 131] on li "Edit" at bounding box center [600, 132] width 30 height 16
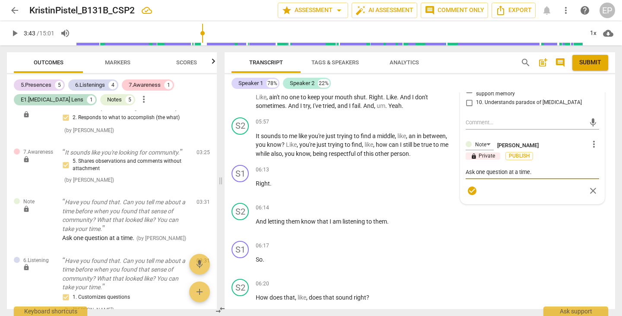
click at [537, 168] on textarea "Ask one question at a time." at bounding box center [531, 172] width 133 height 8
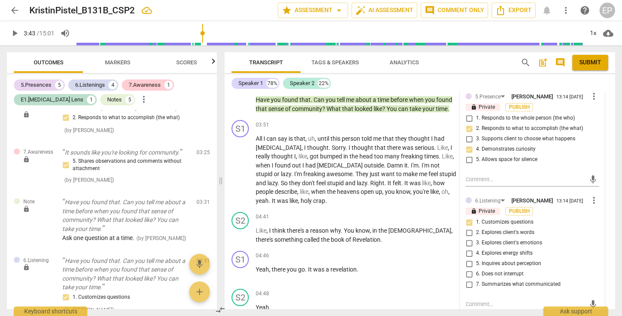
scroll to position [618, 0]
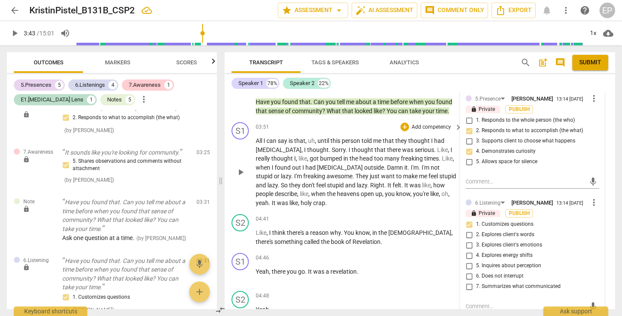
click at [238, 167] on span "play_arrow" at bounding box center [240, 172] width 10 height 10
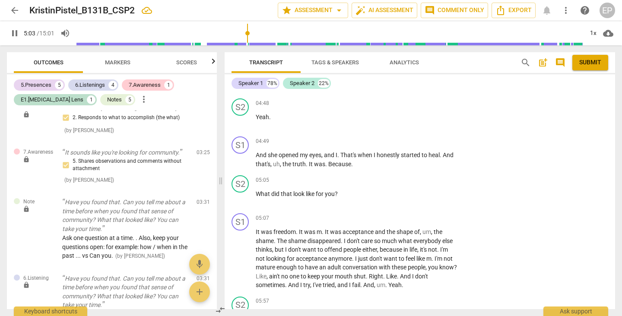
scroll to position [811, 0]
click at [241, 192] on span "pause" at bounding box center [240, 197] width 10 height 10
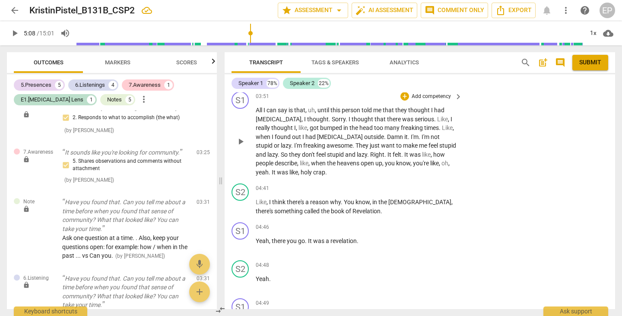
scroll to position [655, 0]
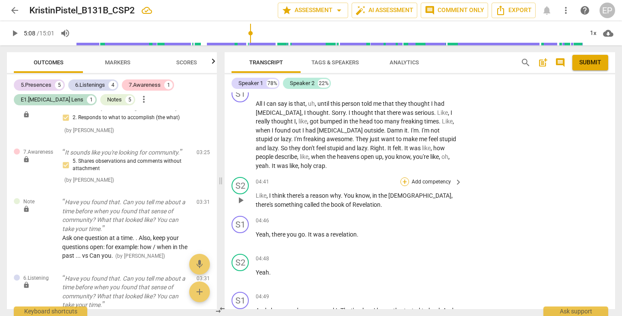
click at [402, 177] on div "+" at bounding box center [404, 181] width 9 height 9
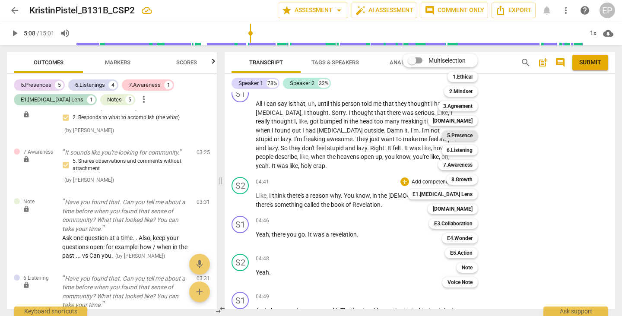
click at [464, 137] on b "5.Presence" at bounding box center [459, 135] width 25 height 10
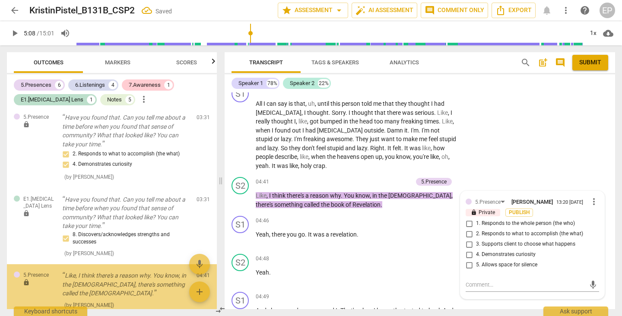
scroll to position [1038, 0]
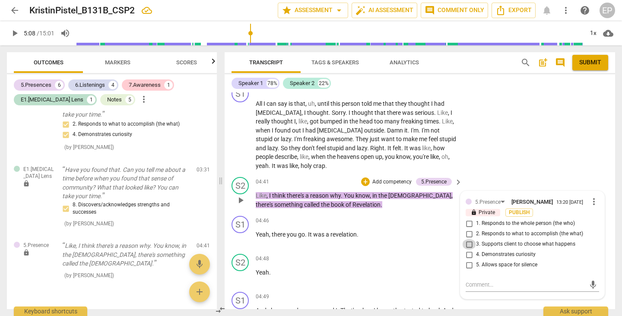
click at [468, 239] on input "3. Supports client to choose what happens" at bounding box center [469, 244] width 14 height 10
click at [363, 177] on div "+" at bounding box center [365, 181] width 9 height 9
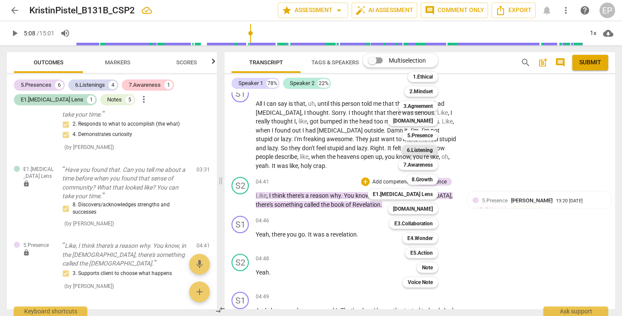
click at [422, 151] on b "6.Listening" at bounding box center [420, 150] width 26 height 10
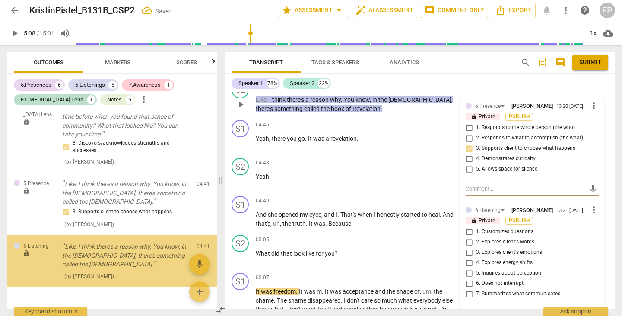
scroll to position [772, 0]
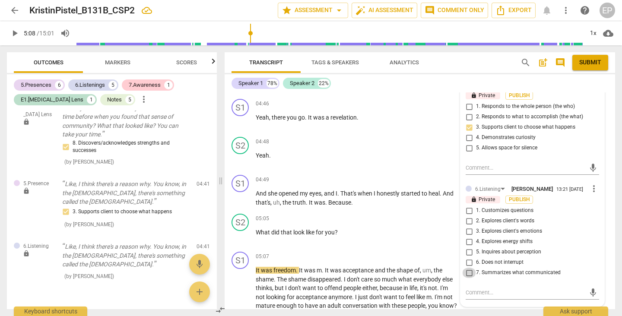
click at [466, 268] on input "7. Summarizes what communicated" at bounding box center [469, 273] width 14 height 10
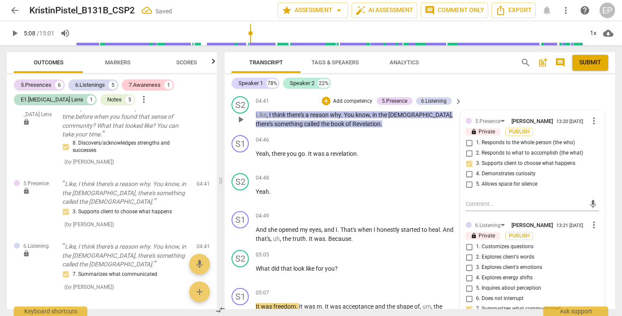
scroll to position [765, 0]
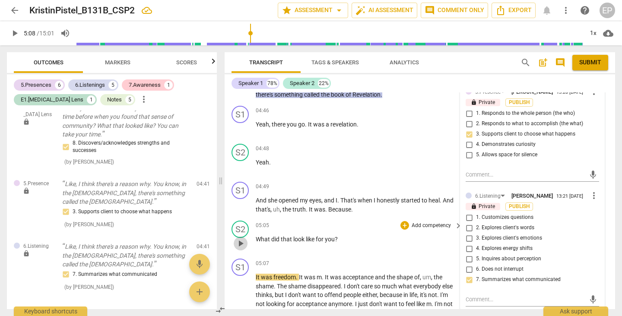
click at [240, 238] on span "play_arrow" at bounding box center [240, 243] width 10 height 10
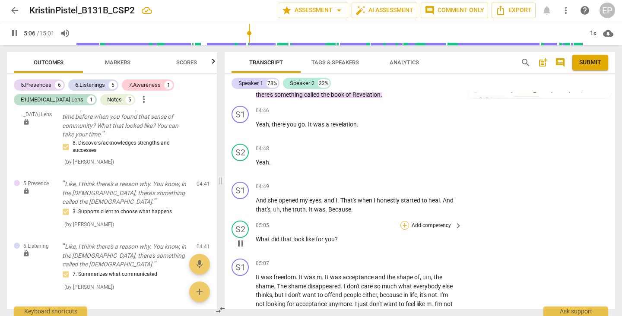
click at [404, 221] on div "+" at bounding box center [404, 225] width 9 height 9
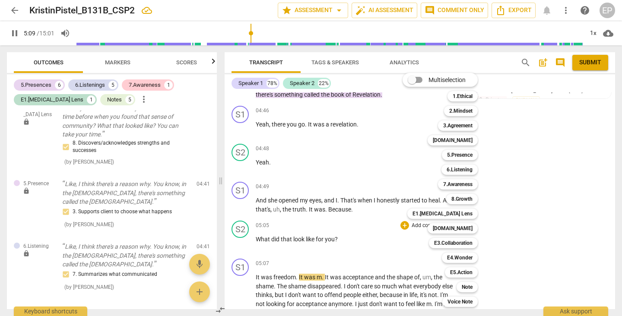
click at [236, 230] on div at bounding box center [311, 158] width 622 height 316
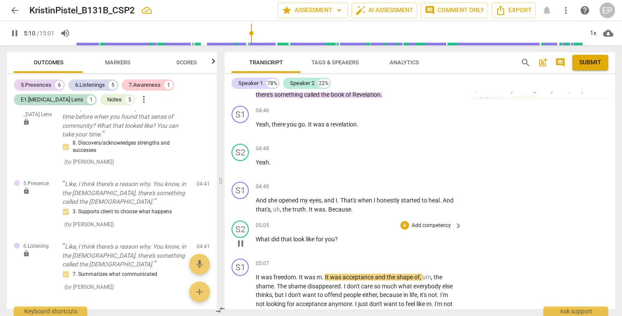
click at [240, 238] on span "pause" at bounding box center [240, 243] width 10 height 10
click at [402, 221] on div "+" at bounding box center [404, 225] width 9 height 9
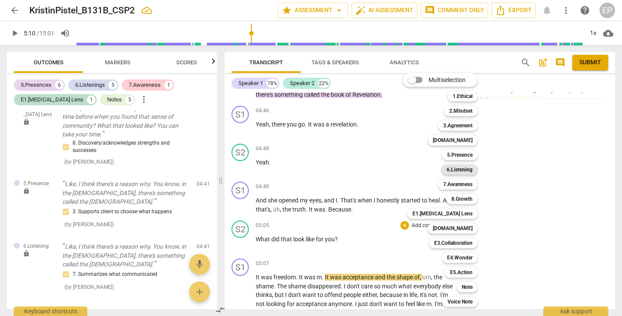
click at [466, 167] on b "6.Listening" at bounding box center [459, 169] width 26 height 10
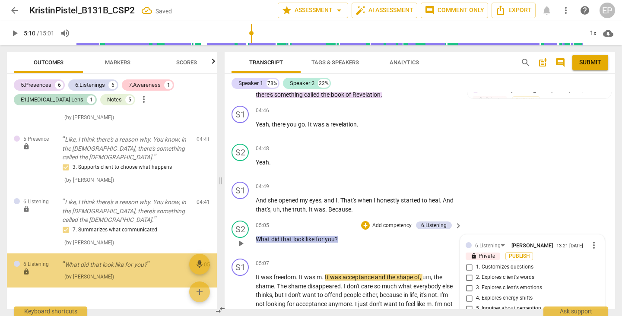
scroll to position [904, 0]
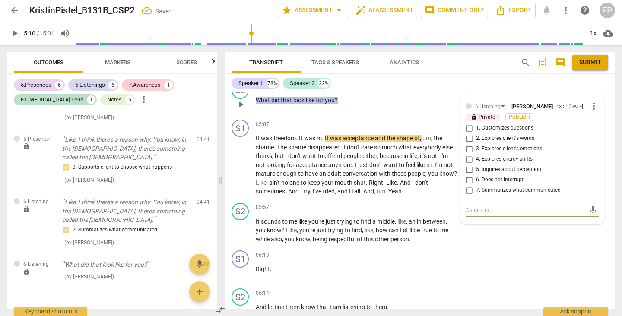
click at [468, 144] on input "3. Explores client's emotions" at bounding box center [469, 149] width 14 height 10
click at [467, 123] on input "1. Customizes questions" at bounding box center [469, 128] width 14 height 10
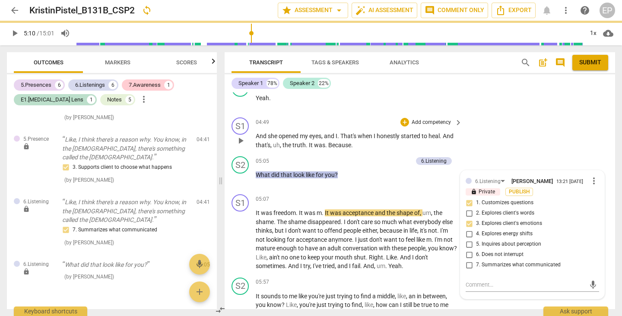
scroll to position [828, 0]
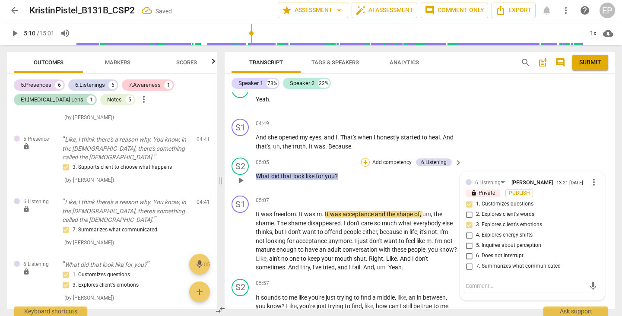
click at [364, 158] on div "+" at bounding box center [365, 162] width 9 height 9
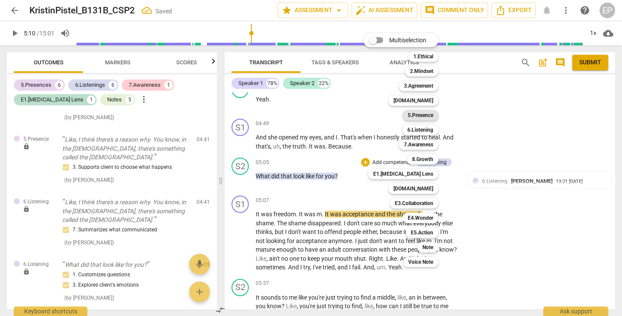
click at [428, 114] on b "5.Presence" at bounding box center [420, 115] width 25 height 10
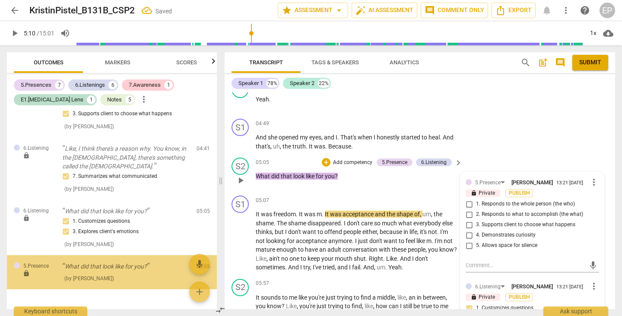
scroll to position [1199, 0]
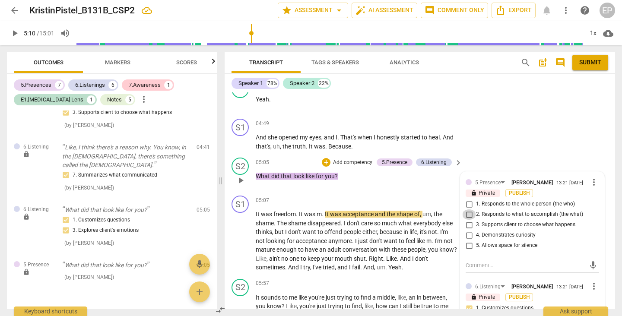
click at [466, 209] on input "2. Responds to what to accomplish (the what)" at bounding box center [469, 214] width 14 height 10
click at [466, 230] on input "4. Demonstrates curiosity" at bounding box center [469, 235] width 14 height 10
click at [326, 158] on div "+" at bounding box center [326, 162] width 9 height 9
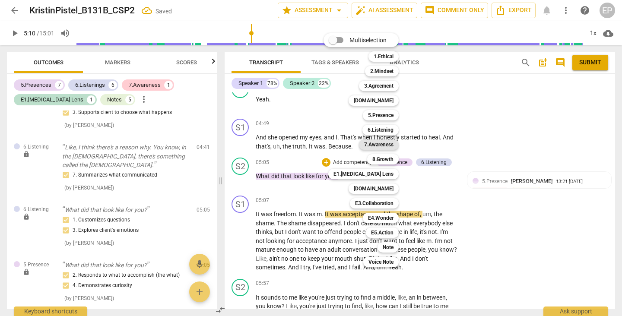
click at [386, 142] on b "7.Awareness" at bounding box center [378, 144] width 29 height 10
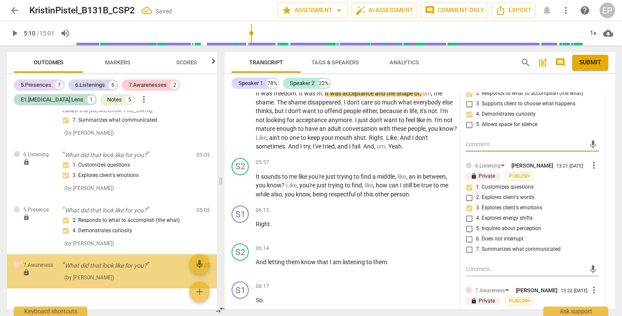
scroll to position [1044, 0]
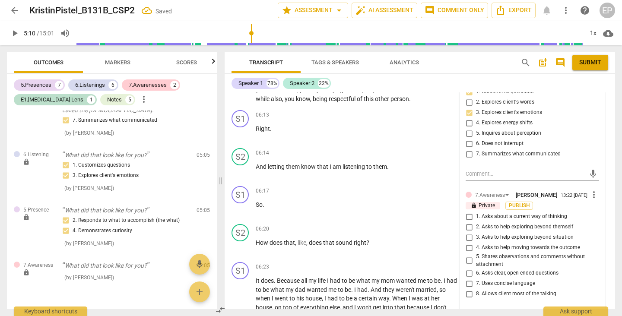
click at [468, 212] on input "1. Asks about a current way of thinking" at bounding box center [469, 217] width 14 height 10
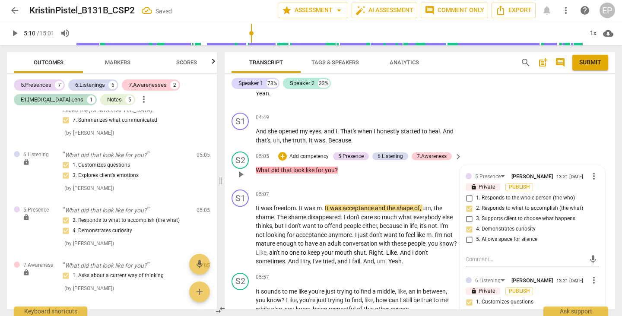
scroll to position [834, 0]
click at [280, 152] on div "+" at bounding box center [282, 156] width 9 height 9
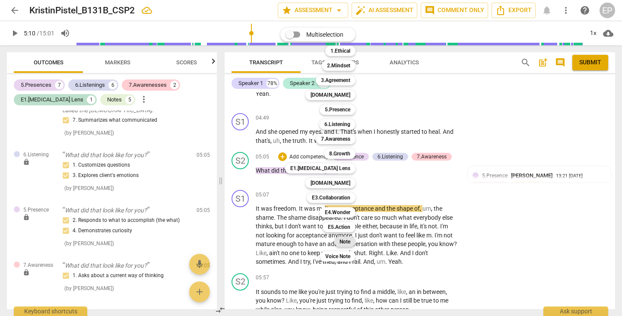
click at [344, 238] on b "Note" at bounding box center [344, 242] width 11 height 10
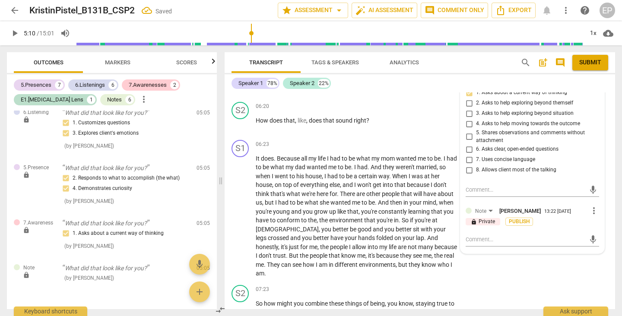
scroll to position [1172, 0]
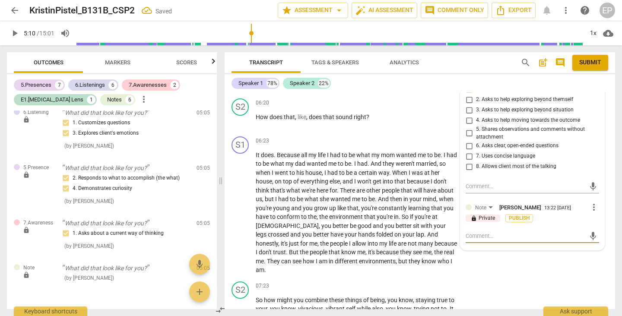
click at [478, 232] on textarea at bounding box center [525, 236] width 120 height 8
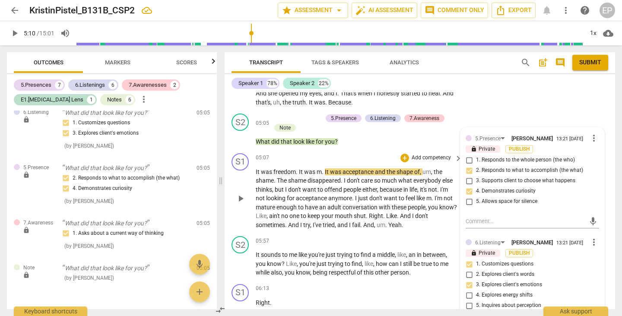
scroll to position [873, 0]
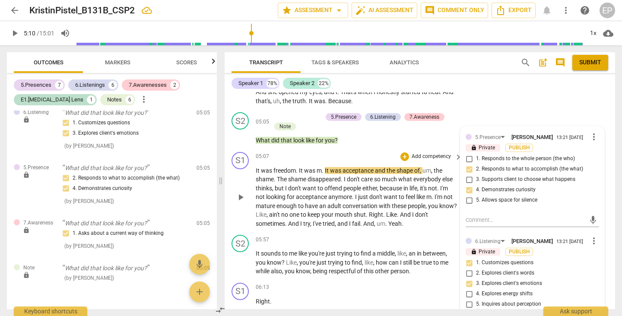
click at [241, 192] on span "play_arrow" at bounding box center [240, 197] width 10 height 10
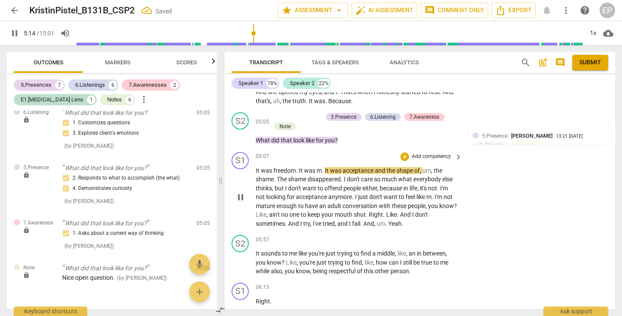
click at [243, 192] on span "pause" at bounding box center [240, 197] width 10 height 10
click at [243, 192] on span "play_arrow" at bounding box center [240, 197] width 10 height 10
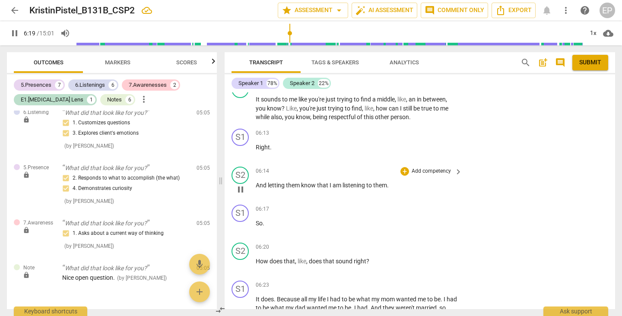
scroll to position [1030, 0]
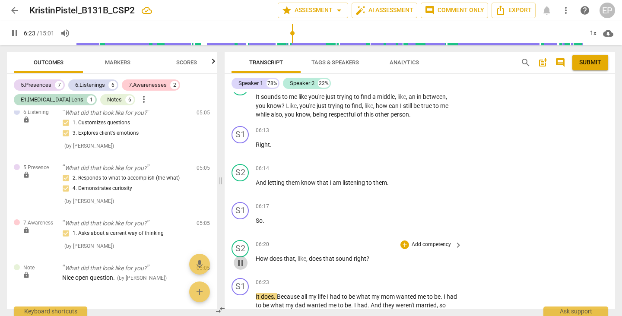
click at [240, 258] on span "pause" at bounding box center [240, 263] width 10 height 10
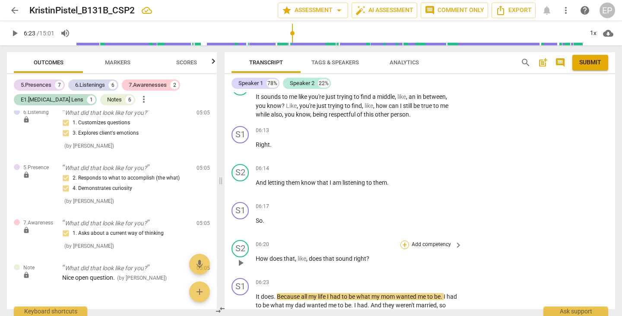
click at [405, 240] on div "+" at bounding box center [404, 244] width 9 height 9
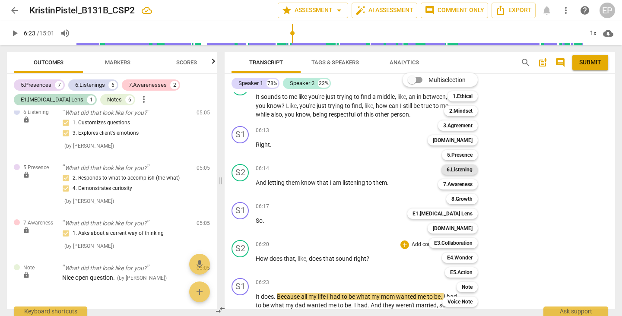
click at [461, 168] on b "6.Listening" at bounding box center [459, 169] width 26 height 10
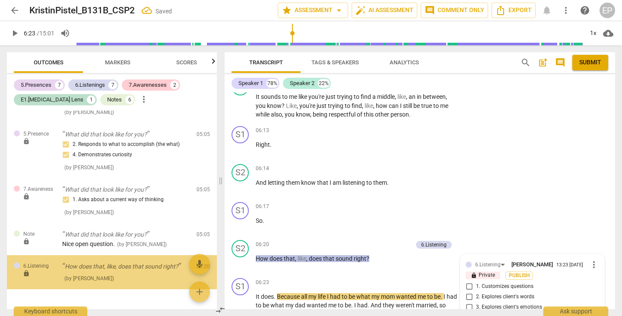
scroll to position [1186, 0]
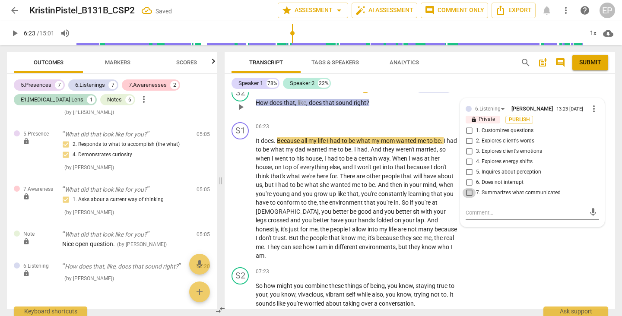
click at [465, 188] on input "7. Summarizes what communicated" at bounding box center [469, 193] width 14 height 10
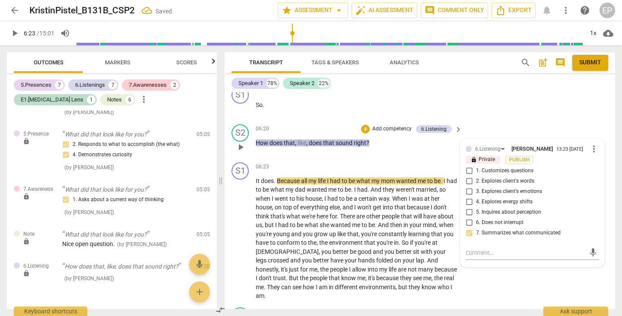
scroll to position [1143, 0]
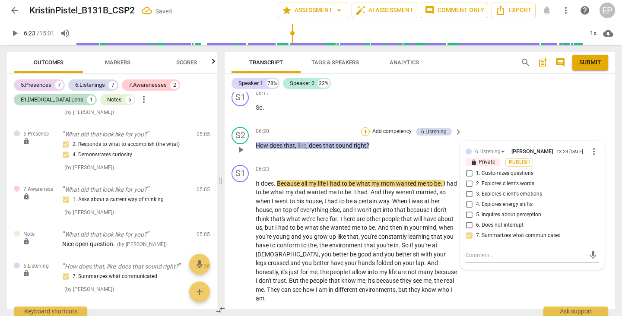
click at [362, 127] on div "+" at bounding box center [365, 131] width 9 height 9
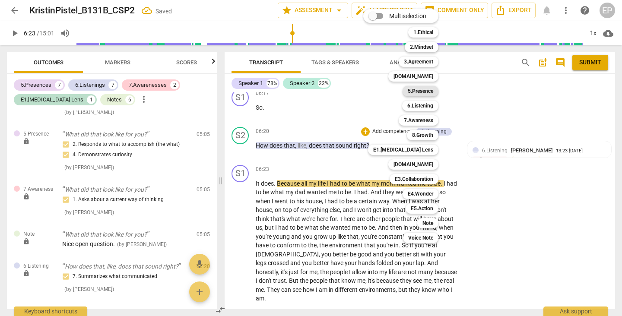
click at [425, 88] on b "5.Presence" at bounding box center [420, 91] width 25 height 10
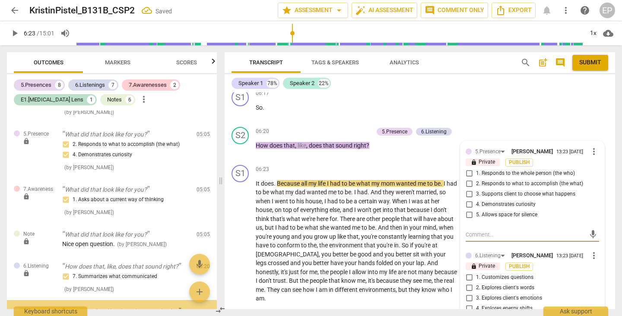
scroll to position [1374, 0]
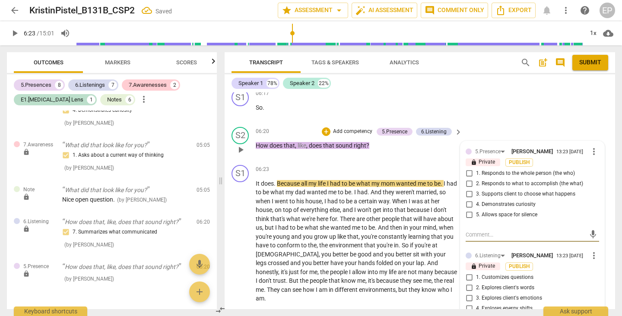
click at [468, 179] on input "2. Responds to what to accomplish (the what)" at bounding box center [469, 184] width 14 height 10
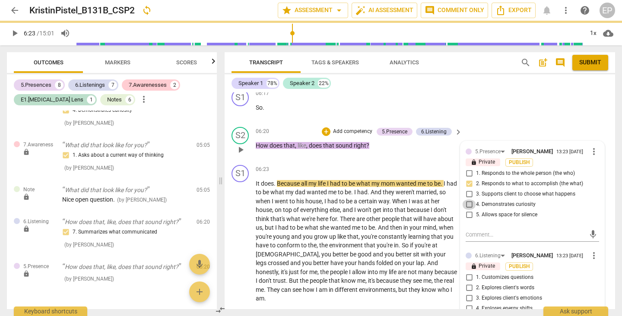
click at [465, 199] on input "4. Demonstrates curiosity" at bounding box center [469, 204] width 14 height 10
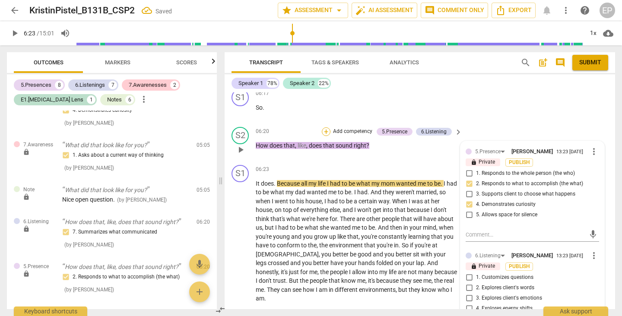
click at [324, 127] on div "+" at bounding box center [326, 131] width 9 height 9
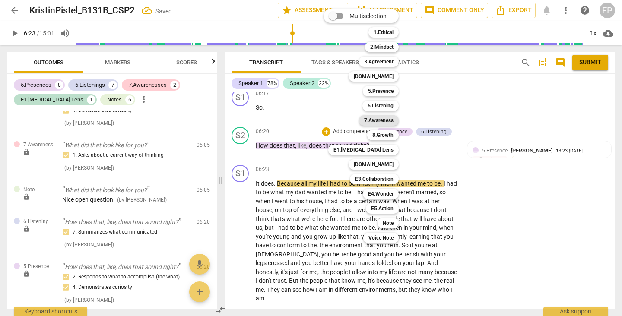
click at [386, 119] on b "7.Awareness" at bounding box center [378, 120] width 29 height 10
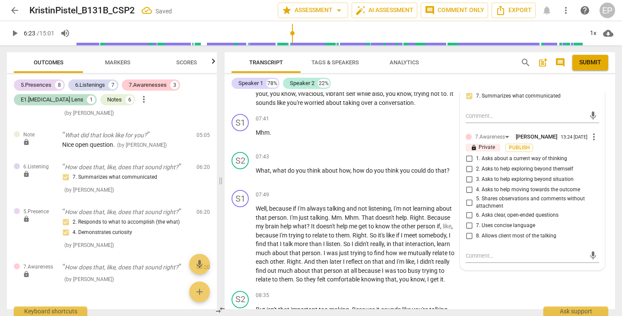
scroll to position [1441, 0]
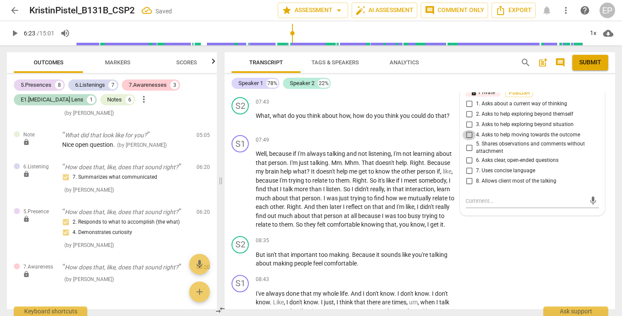
click at [467, 130] on input "4. Asks to help moving towards the outcome" at bounding box center [469, 135] width 14 height 10
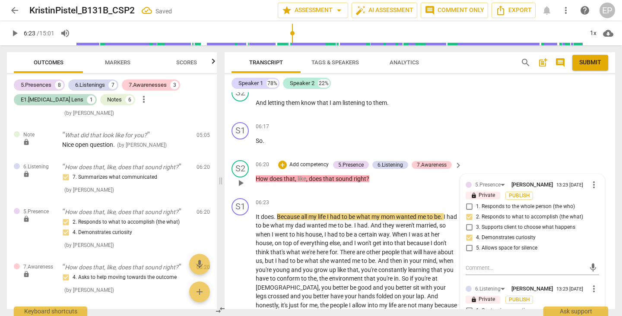
scroll to position [1109, 0]
click at [279, 161] on div "+" at bounding box center [282, 165] width 9 height 9
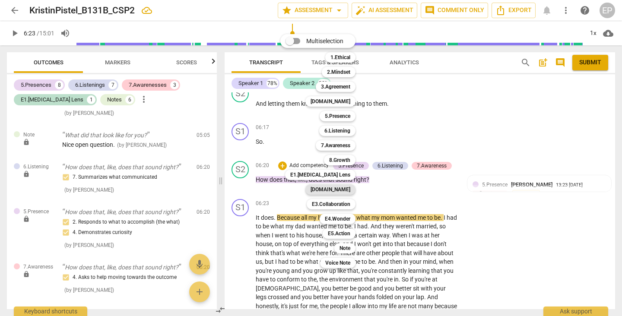
click at [340, 191] on b "[DOMAIN_NAME]" at bounding box center [330, 189] width 40 height 10
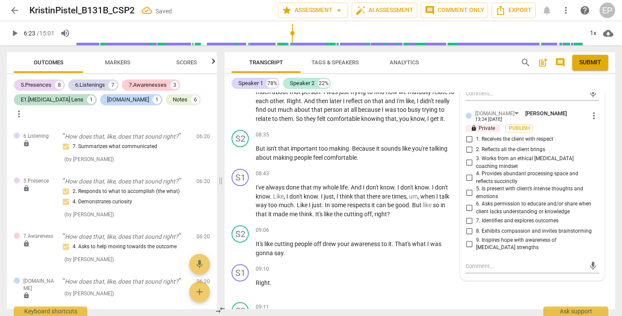
scroll to position [1547, 0]
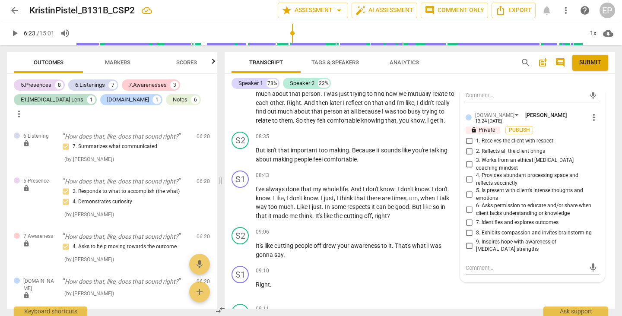
click at [588, 112] on span "more_vert" at bounding box center [593, 117] width 10 height 10
click at [598, 123] on li "Delete" at bounding box center [600, 126] width 30 height 16
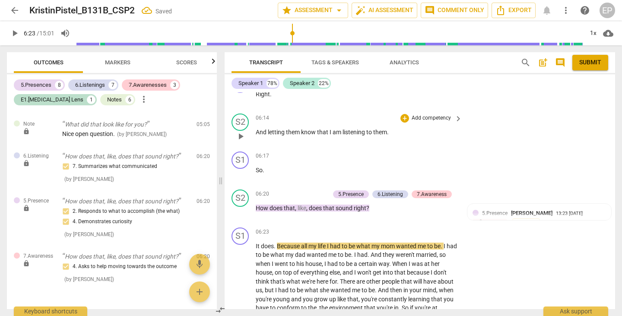
scroll to position [1100, 0]
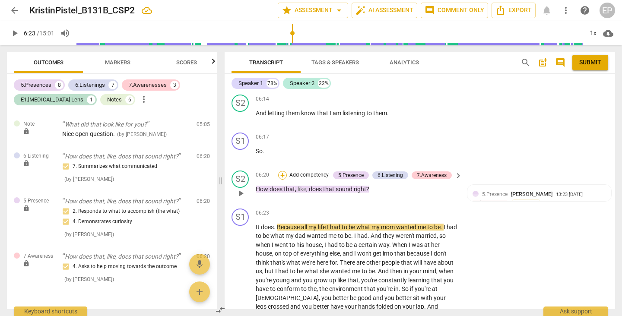
click at [281, 171] on div "+" at bounding box center [282, 175] width 9 height 9
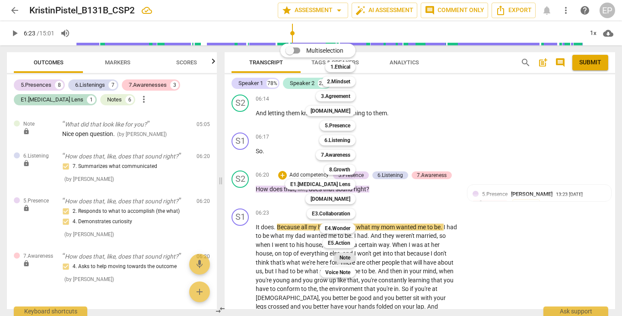
click at [344, 258] on b "Note" at bounding box center [344, 258] width 11 height 10
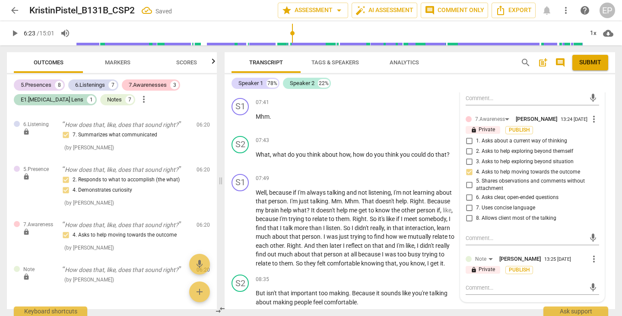
scroll to position [1453, 0]
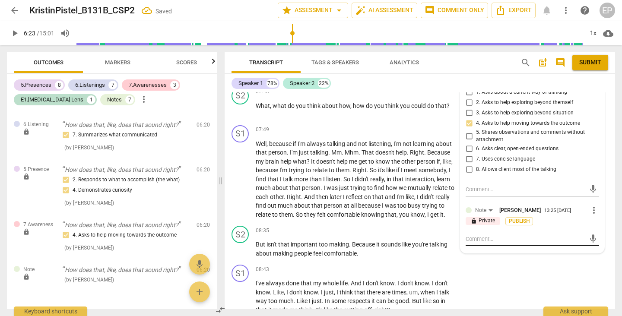
click at [480, 235] on textarea at bounding box center [525, 239] width 120 height 8
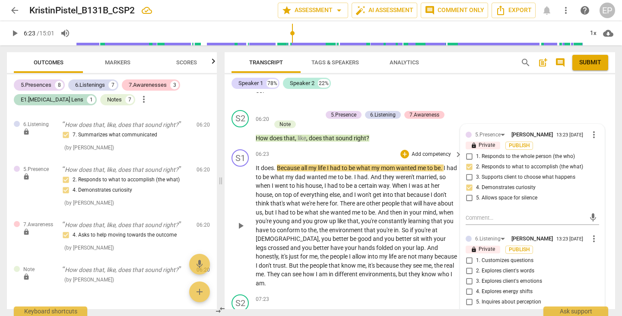
scroll to position [1161, 0]
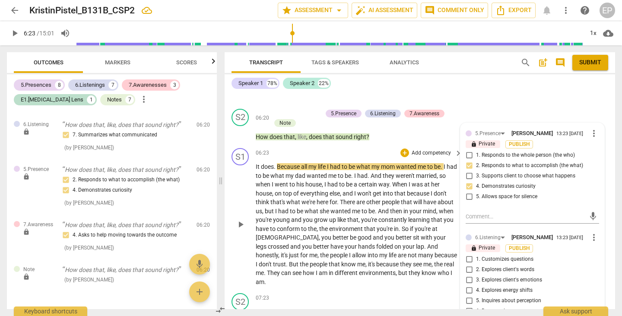
click at [240, 219] on span "play_arrow" at bounding box center [240, 224] width 10 height 10
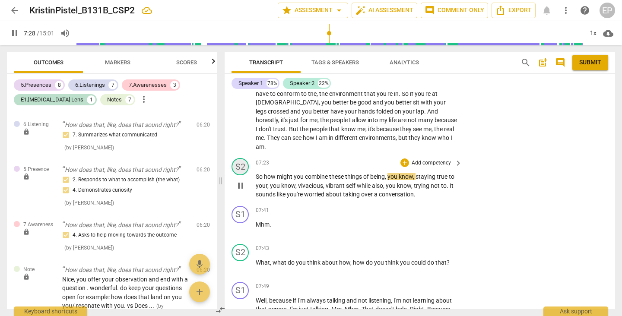
scroll to position [1297, 0]
click at [240, 180] on span "pause" at bounding box center [240, 185] width 10 height 10
click at [402, 158] on div "+" at bounding box center [404, 162] width 9 height 9
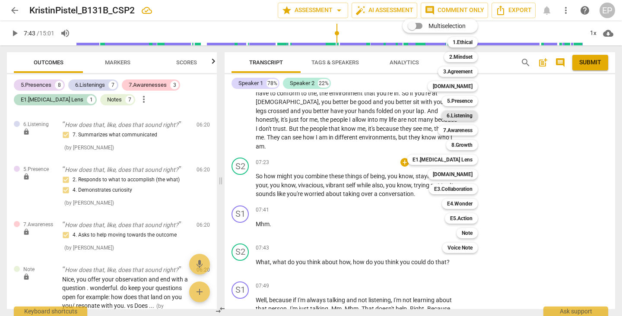
click at [464, 114] on b "6.Listening" at bounding box center [459, 116] width 26 height 10
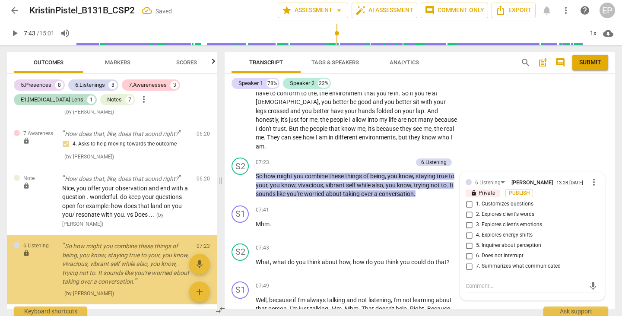
scroll to position [1574, 0]
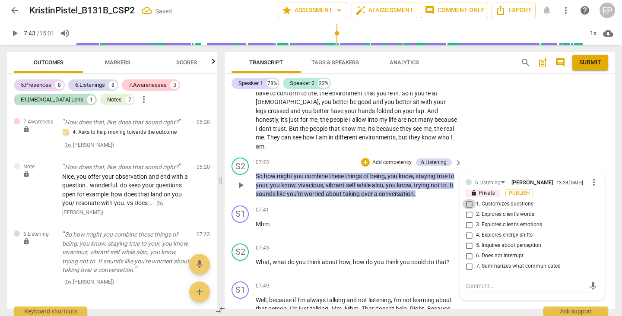
click at [466, 199] on input "1. Customizes questions" at bounding box center [469, 204] width 14 height 10
click at [362, 158] on div "+" at bounding box center [365, 162] width 9 height 9
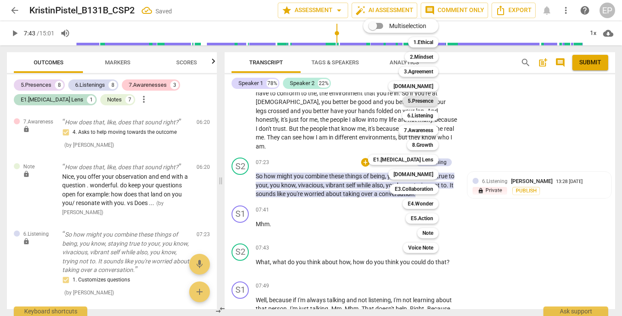
click at [424, 98] on b "5.Presence" at bounding box center [420, 101] width 25 height 10
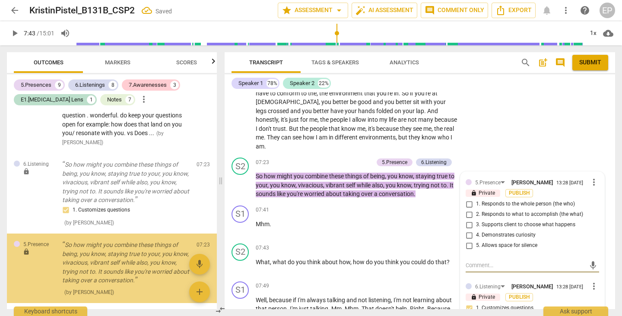
scroll to position [1653, 0]
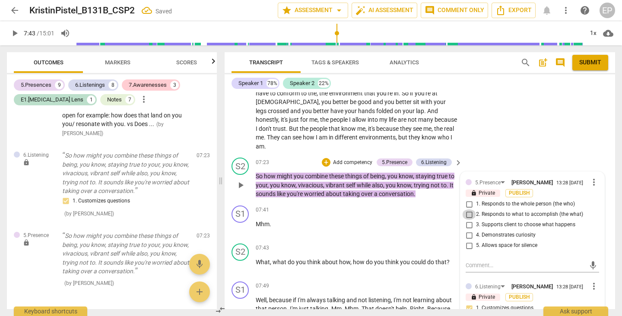
click at [466, 209] on input "2. Responds to what to accomplish (the what)" at bounding box center [469, 214] width 14 height 10
click at [467, 230] on input "4. Demonstrates curiosity" at bounding box center [469, 235] width 14 height 10
click at [325, 158] on div "+" at bounding box center [326, 162] width 9 height 9
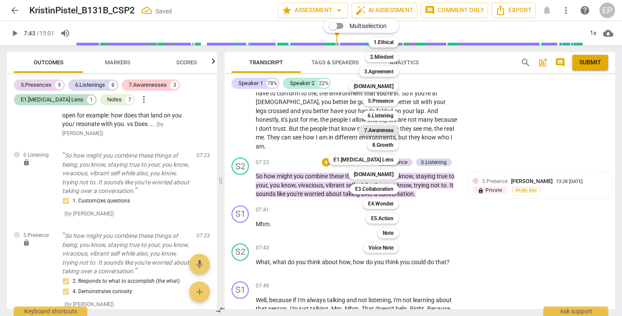
click at [384, 129] on b "7.Awareness" at bounding box center [378, 130] width 29 height 10
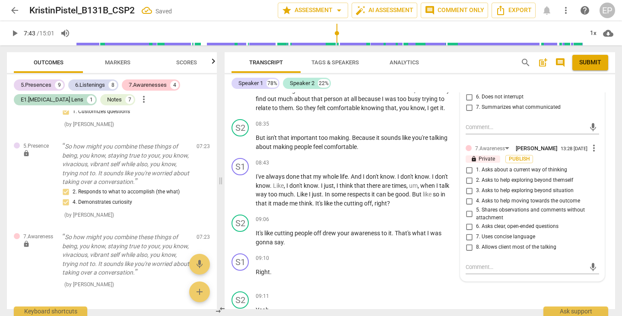
scroll to position [1571, 0]
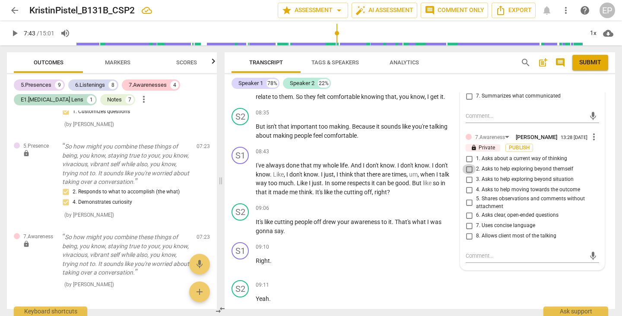
click at [466, 164] on input "2. Asks to help exploring beyond themself" at bounding box center [469, 169] width 14 height 10
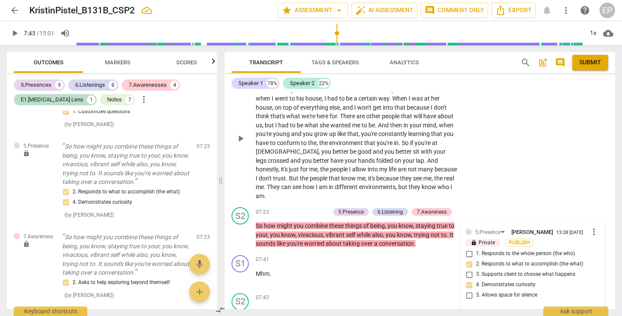
scroll to position [1249, 0]
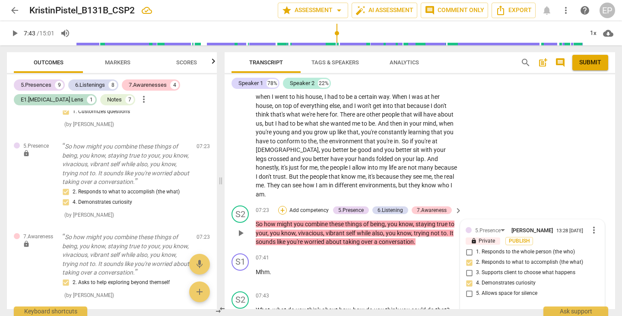
click at [283, 206] on div "+" at bounding box center [282, 210] width 9 height 9
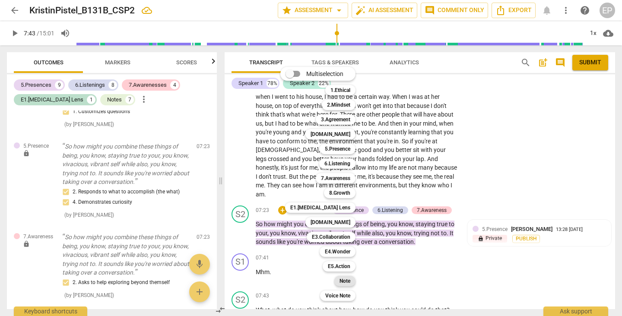
click at [348, 278] on b "Note" at bounding box center [344, 281] width 11 height 10
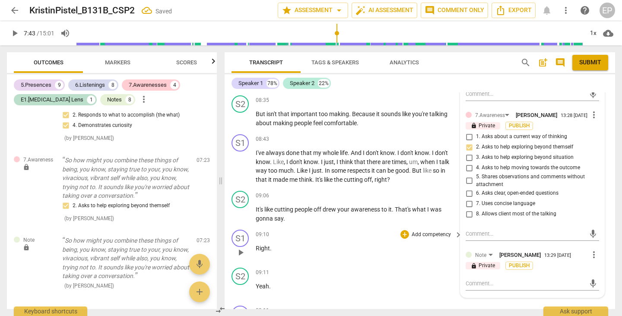
scroll to position [1595, 0]
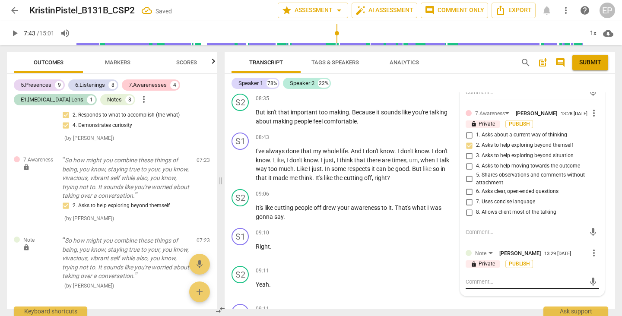
click at [471, 275] on div "mic" at bounding box center [531, 282] width 133 height 14
click at [466, 278] on textarea at bounding box center [525, 282] width 120 height 8
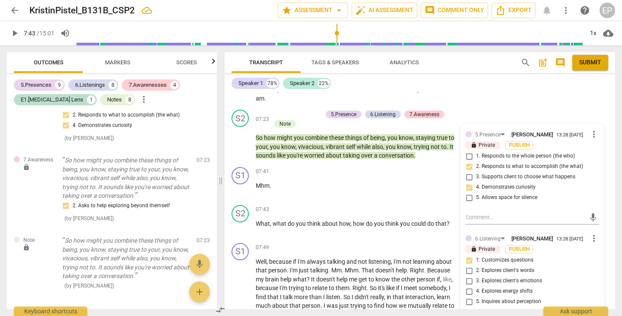
scroll to position [1352, 0]
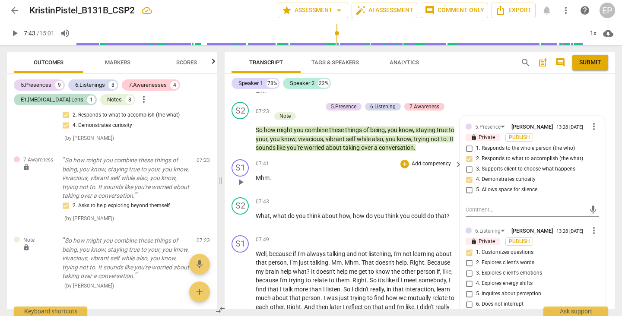
click at [237, 177] on span "play_arrow" at bounding box center [240, 182] width 10 height 10
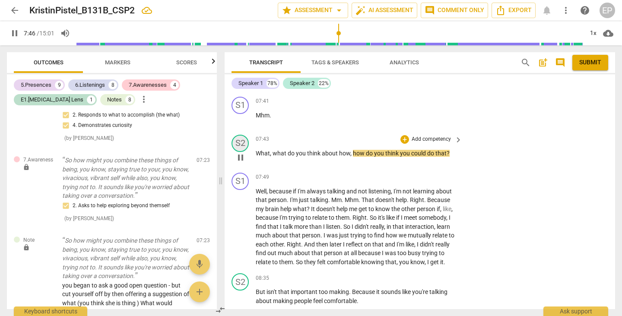
scroll to position [1416, 0]
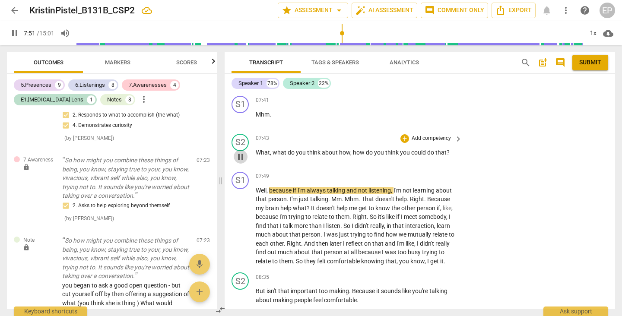
click at [240, 152] on span "pause" at bounding box center [240, 157] width 10 height 10
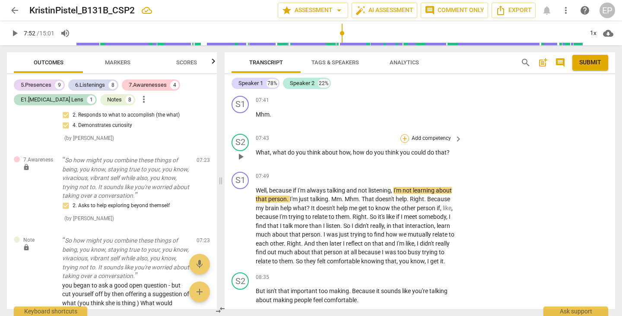
click at [403, 134] on div "+" at bounding box center [404, 138] width 9 height 9
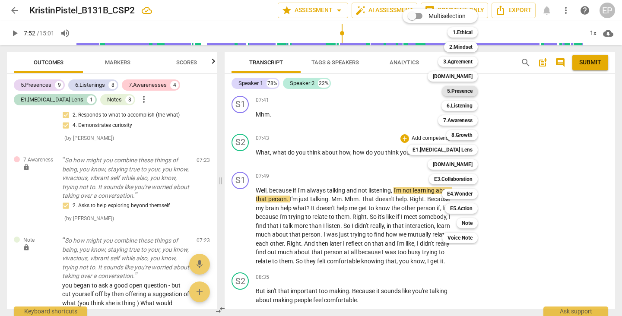
click at [466, 92] on b "5.Presence" at bounding box center [459, 91] width 25 height 10
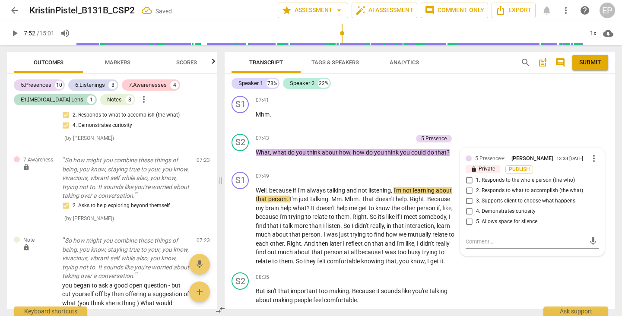
scroll to position [1931, 0]
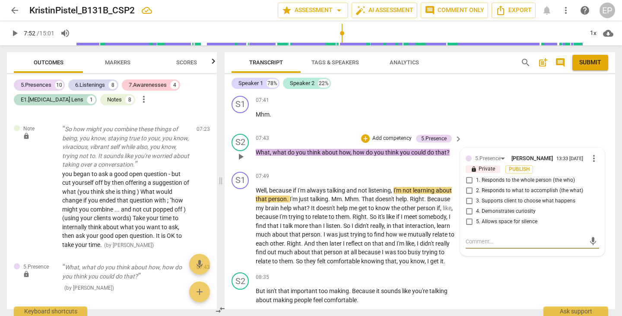
click at [468, 186] on input "2. Responds to what to accomplish (the what)" at bounding box center [469, 191] width 14 height 10
click at [468, 206] on input "4. Demonstrates curiosity" at bounding box center [469, 211] width 14 height 10
click at [363, 134] on div "+" at bounding box center [365, 138] width 9 height 9
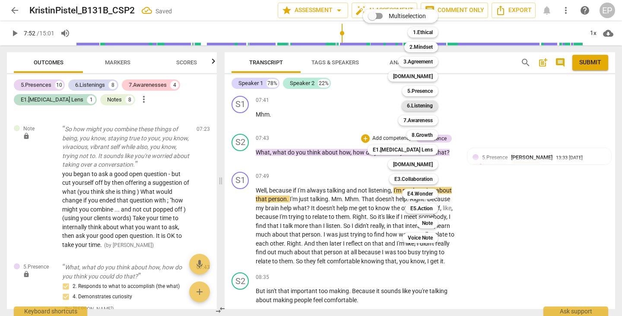
click at [427, 104] on b "6.Listening" at bounding box center [420, 106] width 26 height 10
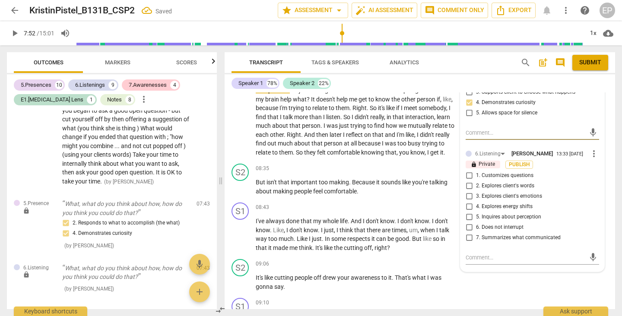
scroll to position [1523, 0]
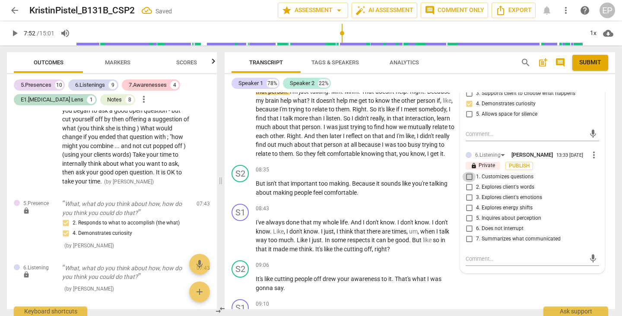
click at [468, 172] on input "1. Customizes questions" at bounding box center [469, 177] width 14 height 10
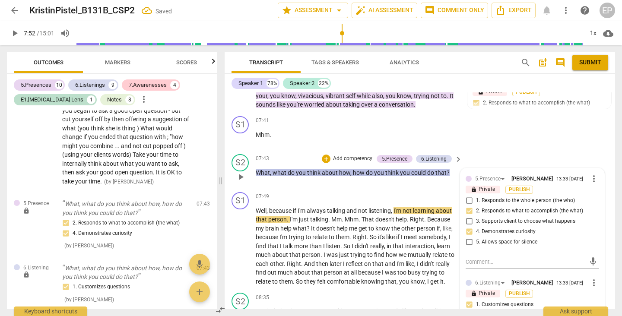
scroll to position [1393, 0]
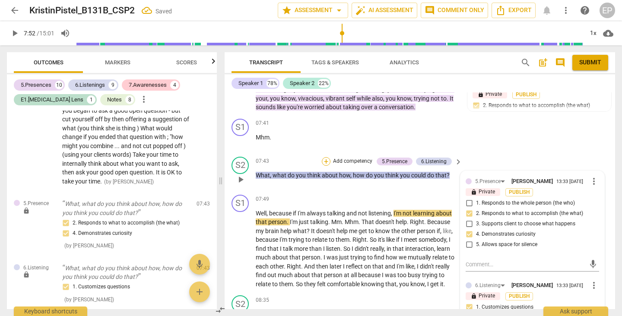
click at [322, 157] on div "+" at bounding box center [326, 161] width 9 height 9
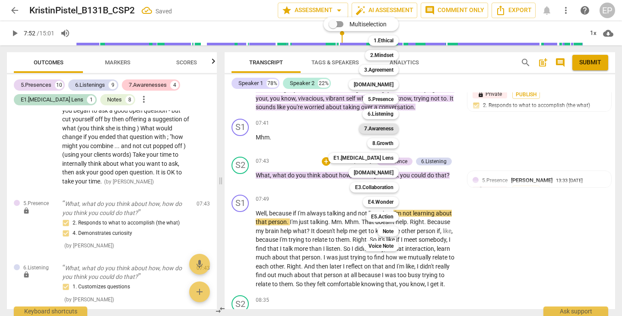
click at [385, 127] on b "7.Awareness" at bounding box center [378, 128] width 29 height 10
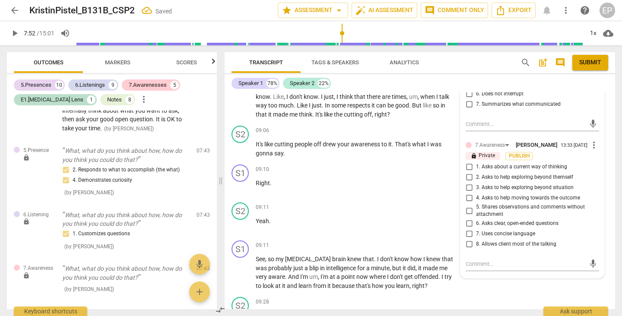
scroll to position [1655, 0]
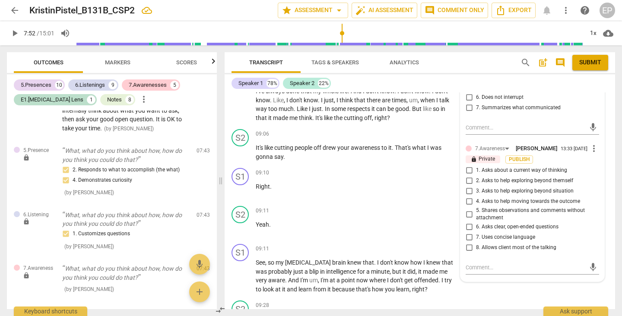
click at [467, 186] on input "3. Asks to help exploring beyond situation" at bounding box center [469, 191] width 14 height 10
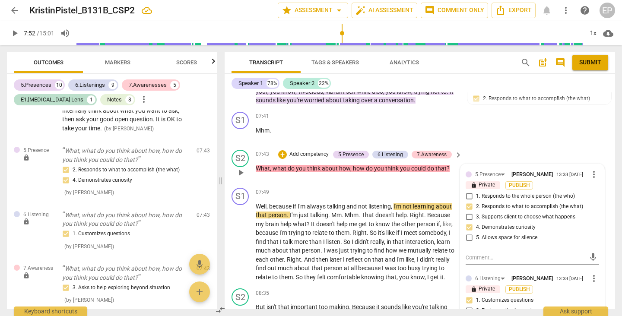
scroll to position [1401, 0]
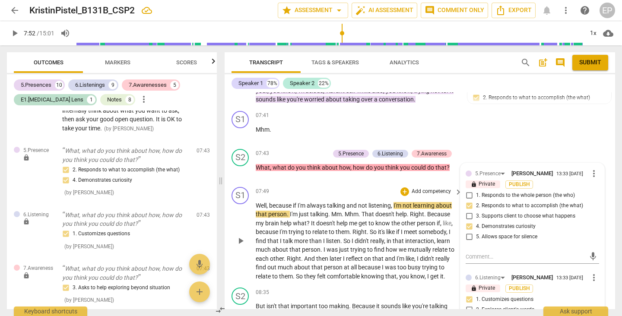
click at [241, 236] on span "play_arrow" at bounding box center [240, 241] width 10 height 10
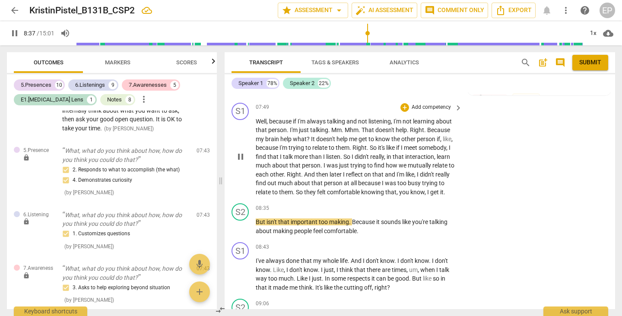
scroll to position [1485, 0]
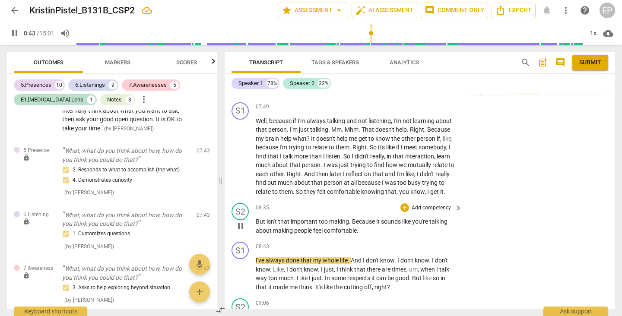
click at [240, 221] on span "pause" at bounding box center [240, 226] width 10 height 10
click at [402, 203] on div "+" at bounding box center [404, 207] width 9 height 9
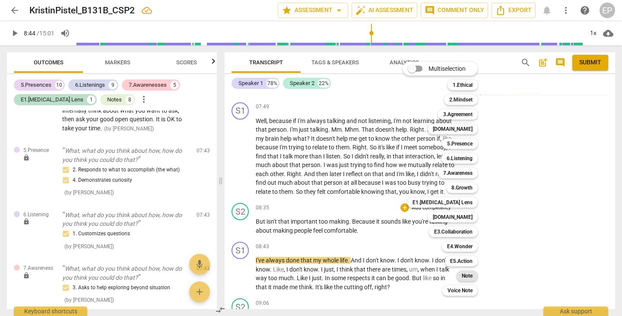
click at [466, 276] on b "Note" at bounding box center [466, 276] width 11 height 10
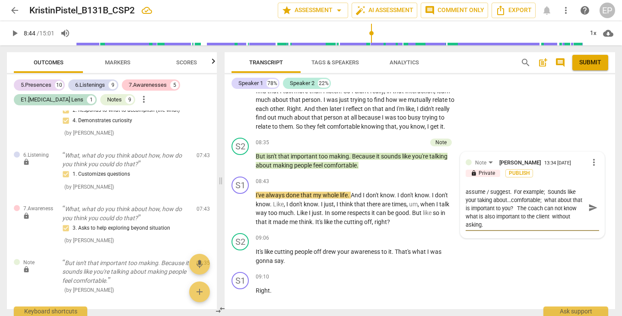
scroll to position [1551, 0]
click at [240, 203] on span "play_arrow" at bounding box center [240, 208] width 10 height 10
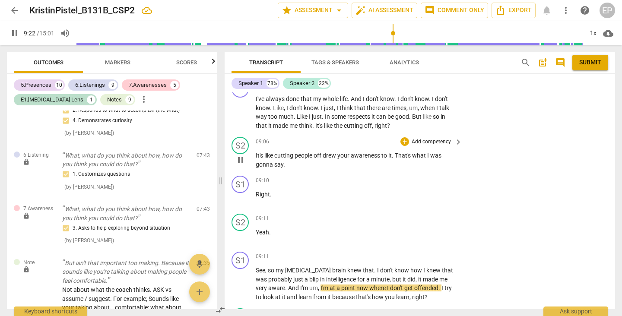
scroll to position [1649, 0]
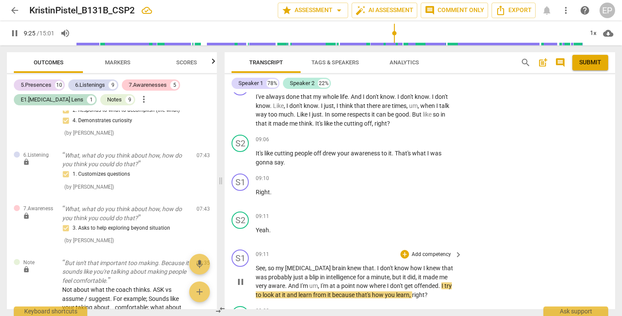
click at [240, 277] on span "pause" at bounding box center [240, 282] width 10 height 10
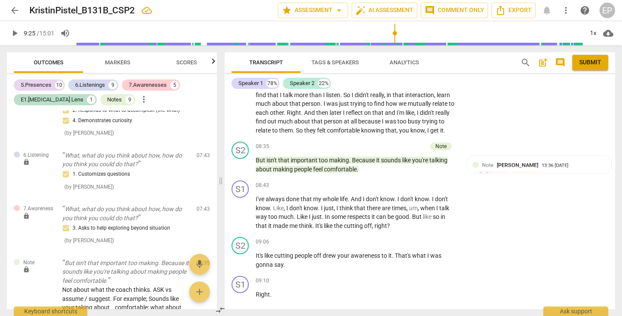
scroll to position [1545, 0]
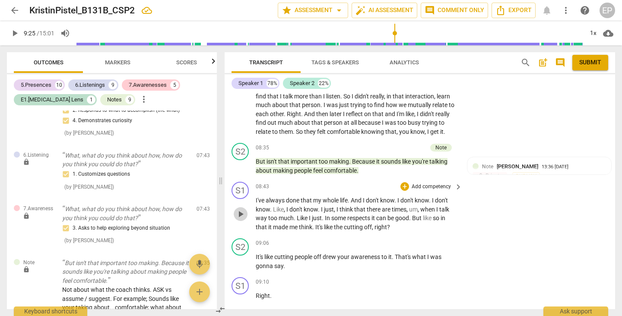
click at [238, 209] on span "play_arrow" at bounding box center [240, 214] width 10 height 10
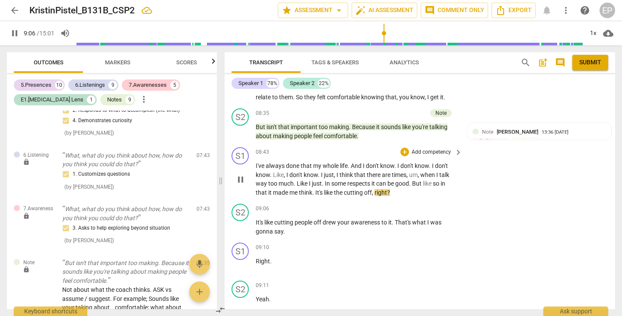
scroll to position [1582, 0]
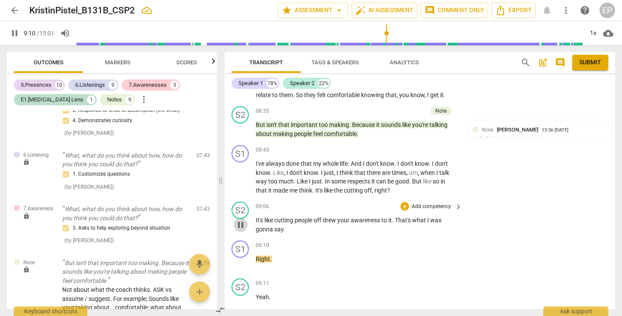
click at [241, 220] on span "pause" at bounding box center [240, 225] width 10 height 10
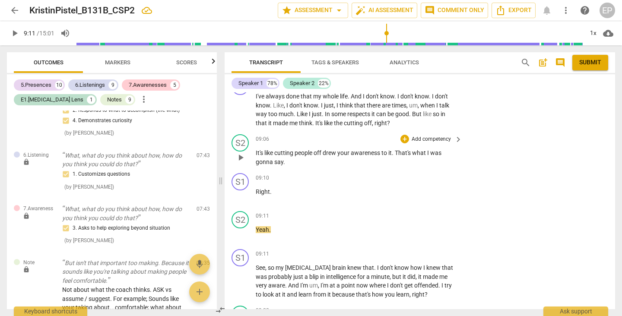
scroll to position [1652, 0]
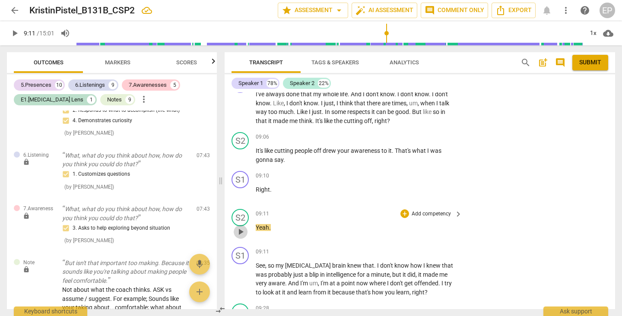
click at [240, 227] on span "play_arrow" at bounding box center [240, 232] width 10 height 10
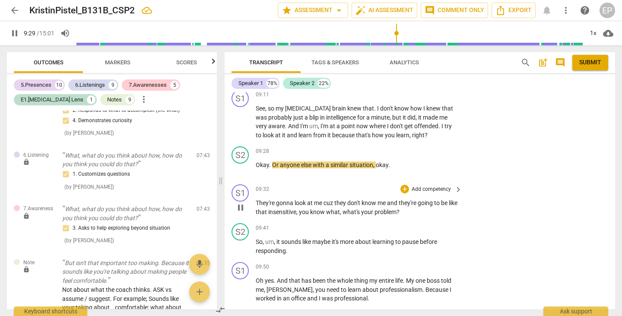
scroll to position [1809, 0]
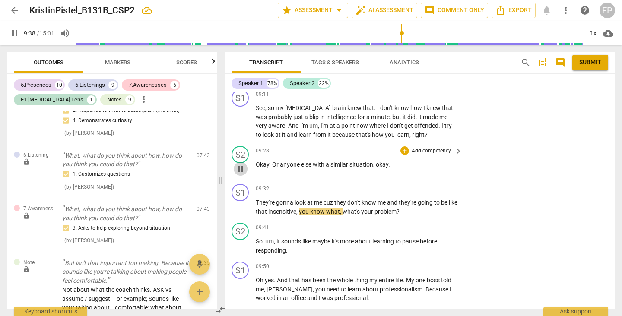
click at [244, 164] on span "pause" at bounding box center [240, 169] width 10 height 10
click at [242, 164] on span "play_arrow" at bounding box center [240, 169] width 10 height 10
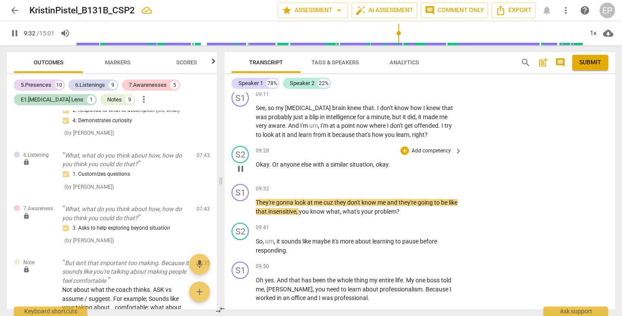
click at [239, 164] on span "pause" at bounding box center [240, 169] width 10 height 10
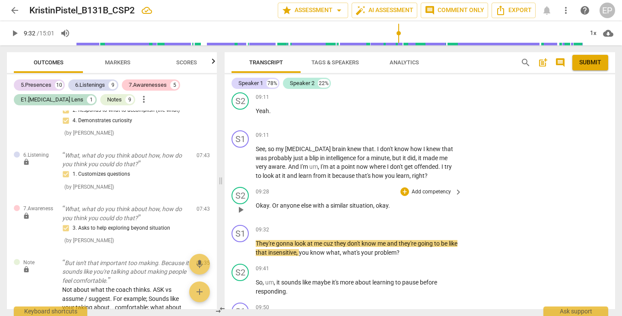
scroll to position [1766, 0]
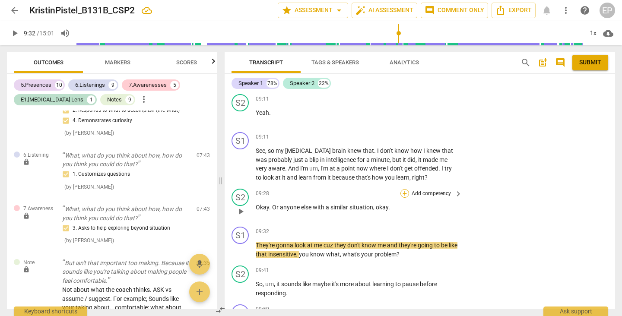
click at [402, 189] on div "+" at bounding box center [404, 193] width 9 height 9
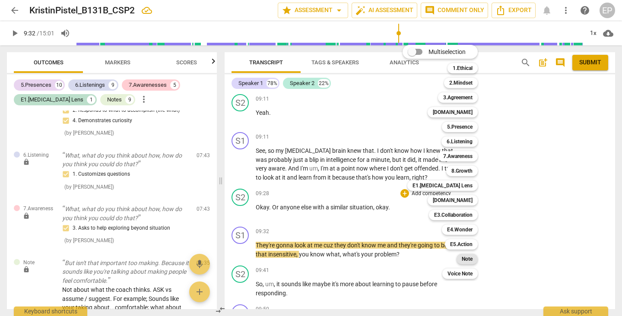
click at [471, 256] on b "Note" at bounding box center [466, 259] width 11 height 10
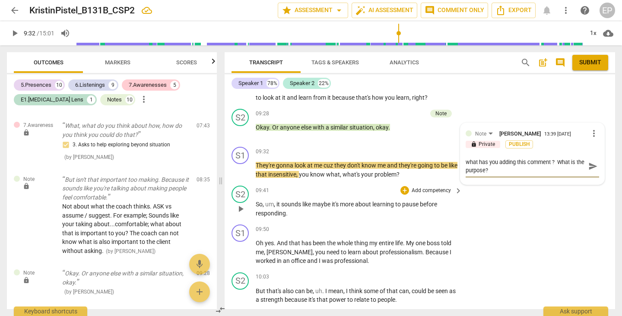
scroll to position [1848, 0]
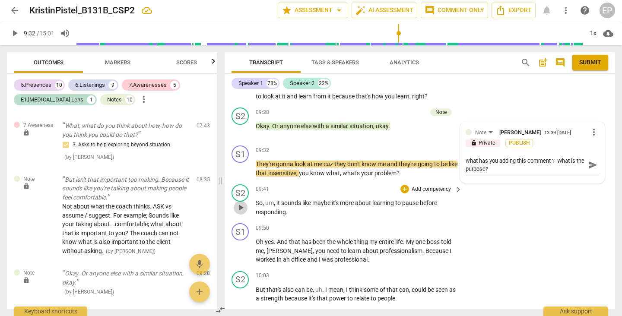
click at [240, 202] on span "play_arrow" at bounding box center [240, 207] width 10 height 10
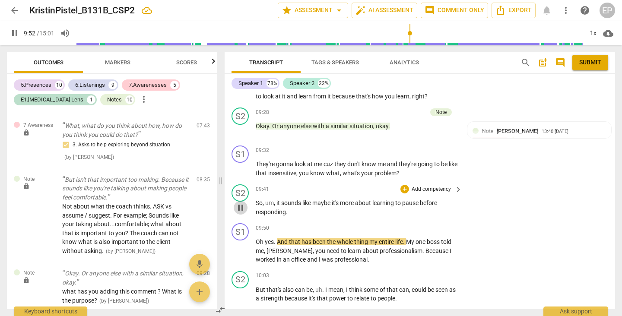
click at [240, 202] on span "pause" at bounding box center [240, 207] width 10 height 10
